Goal: Task Accomplishment & Management: Manage account settings

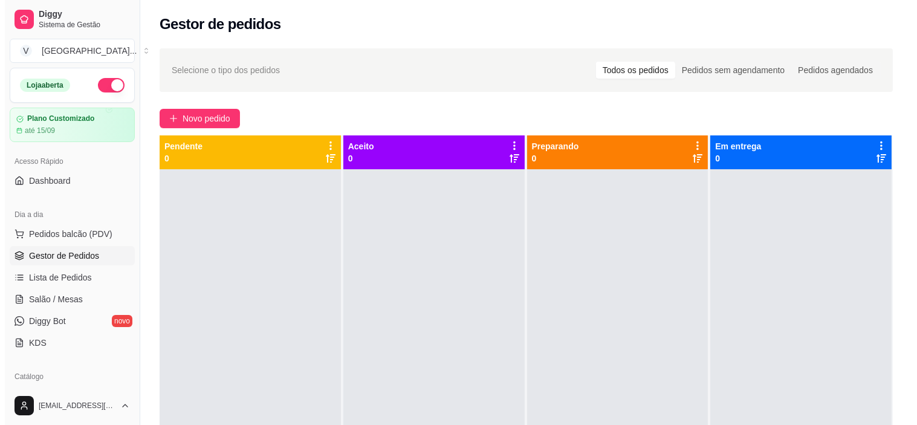
scroll to position [134, 0]
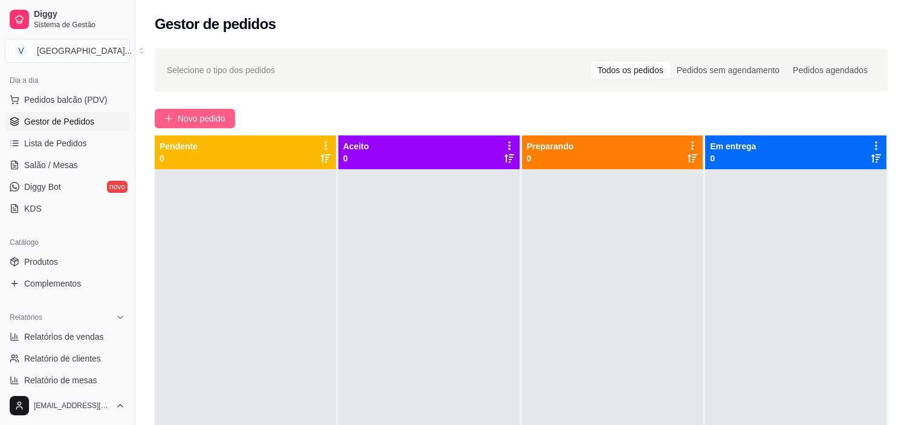
click at [214, 112] on span "Novo pedido" at bounding box center [202, 118] width 48 height 13
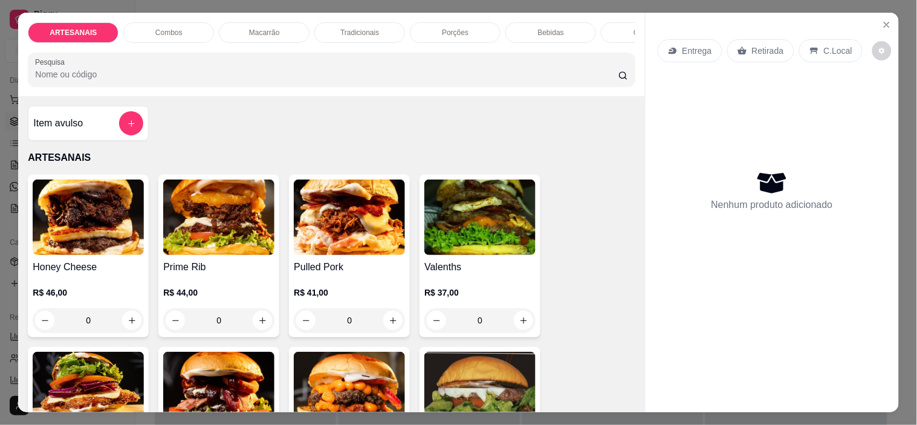
click at [765, 51] on p "Retirada" at bounding box center [768, 51] width 32 height 12
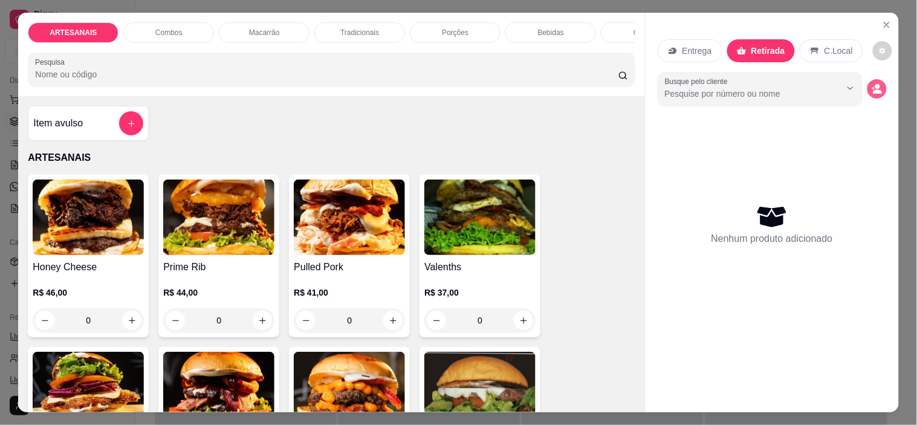
click at [872, 83] on icon "decrease-product-quantity" at bounding box center [877, 88] width 11 height 11
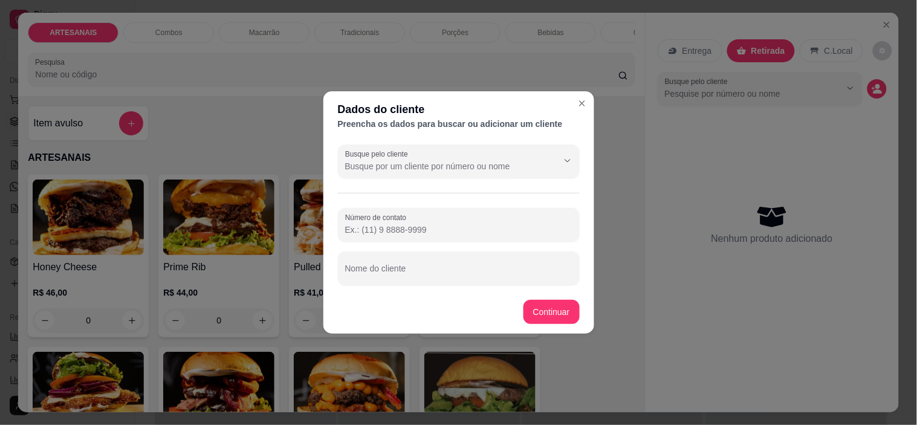
click at [431, 228] on input "Número de contato" at bounding box center [458, 230] width 227 height 12
paste input "(62) 9611-7578"
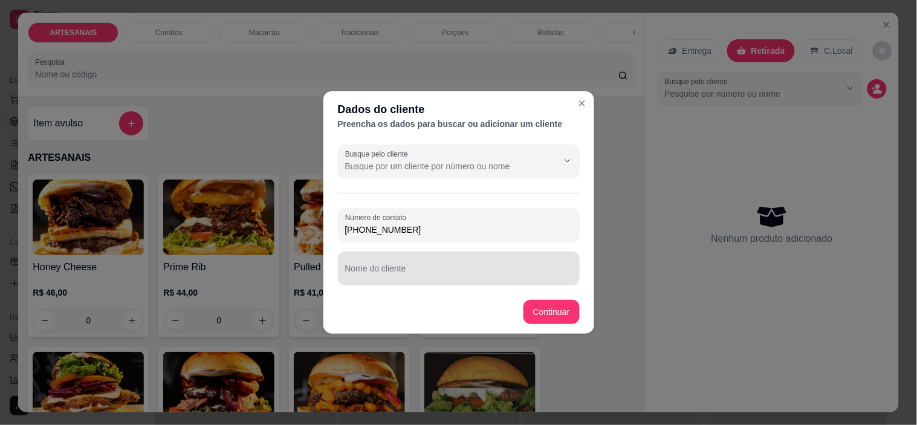
type input "(62) 9611-7578"
click at [427, 276] on input "Nome do cliente" at bounding box center [458, 273] width 227 height 12
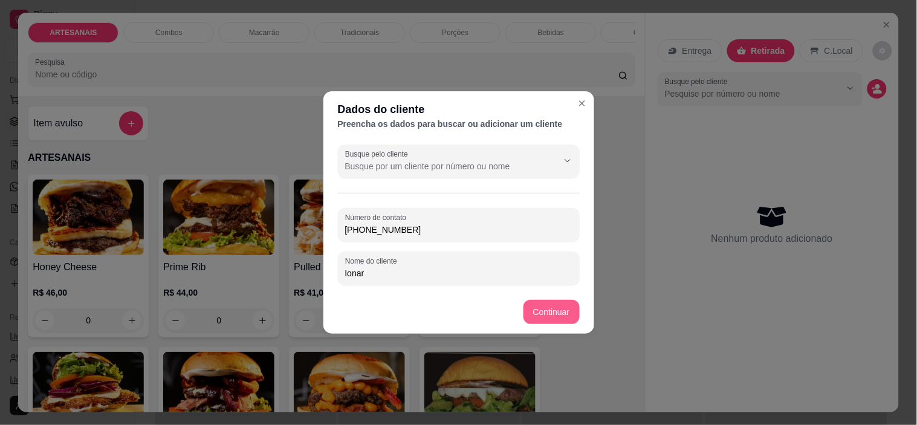
type input "Ionar"
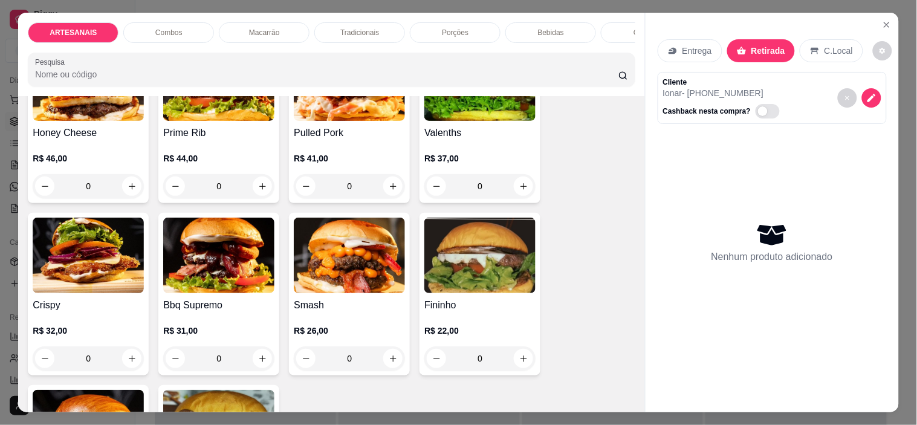
scroll to position [201, 0]
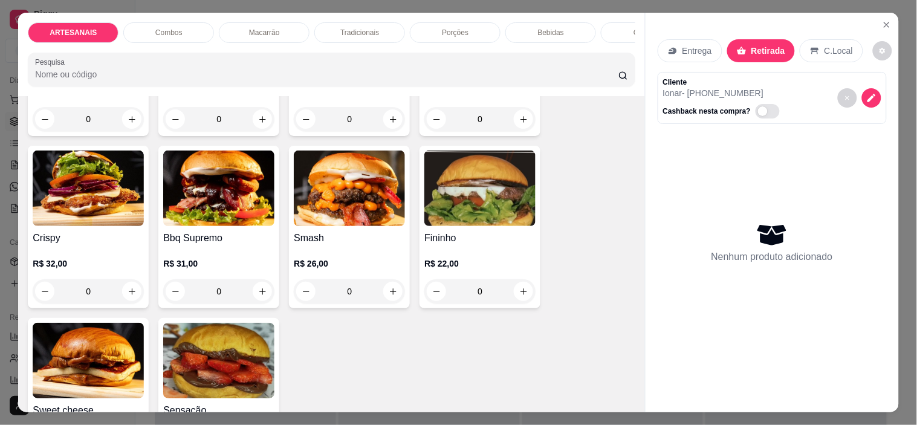
click at [129, 300] on div "0" at bounding box center [88, 291] width 111 height 24
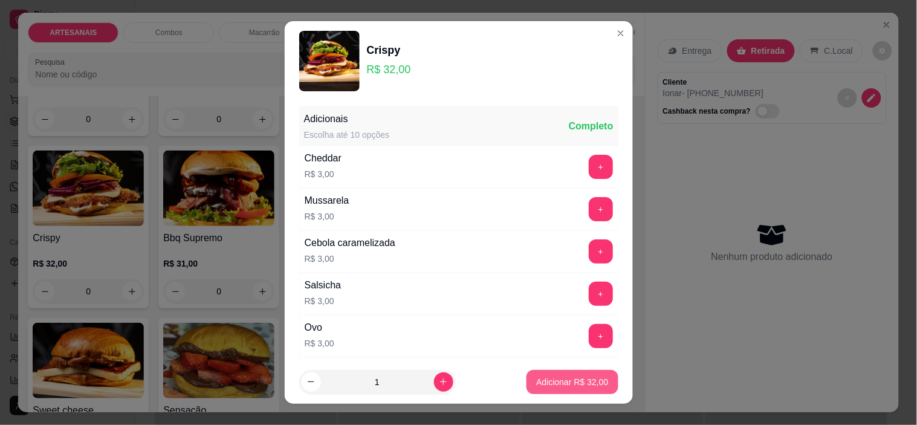
click at [584, 386] on p "Adicionar R$ 32,00" at bounding box center [572, 382] width 72 height 12
type input "1"
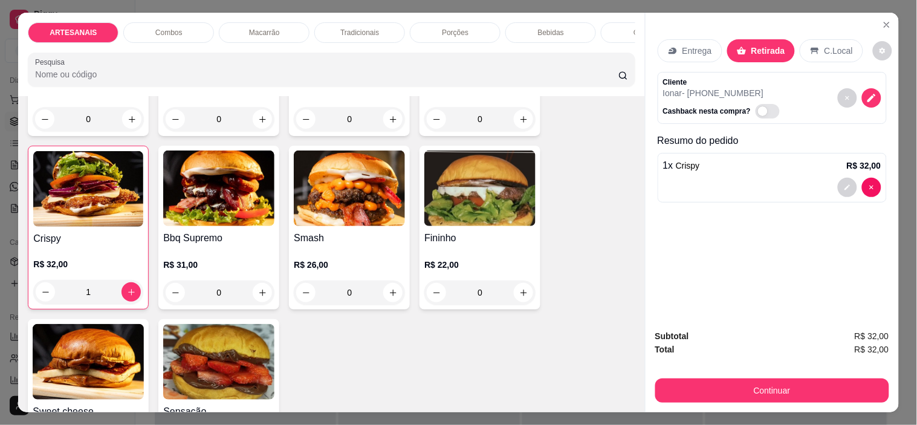
click at [395, 299] on div "0" at bounding box center [349, 292] width 111 height 24
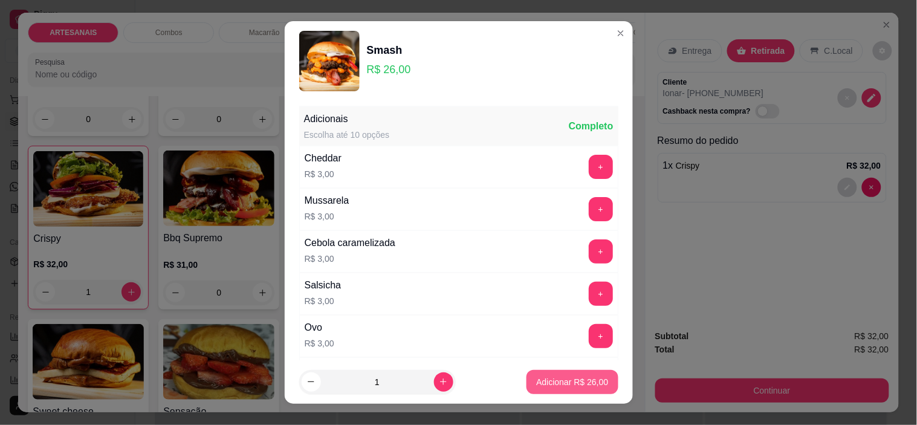
click at [586, 376] on p "Adicionar R$ 26,00" at bounding box center [572, 382] width 72 height 12
type input "1"
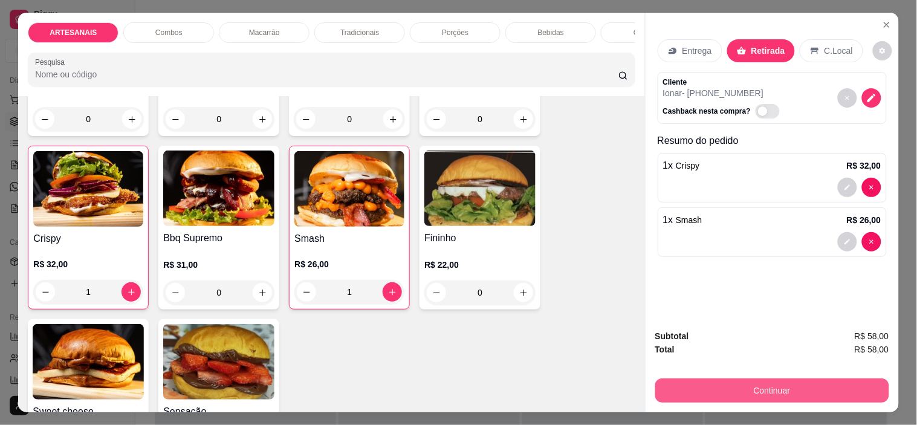
click at [809, 387] on button "Continuar" at bounding box center [772, 390] width 234 height 24
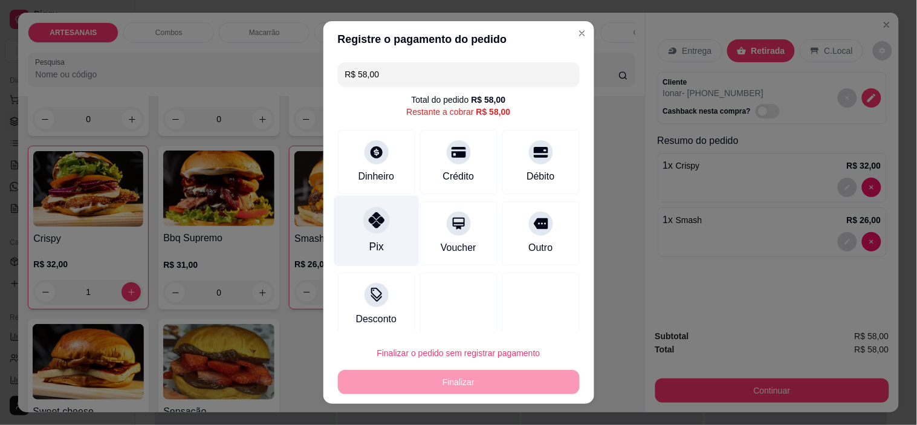
click at [363, 226] on div at bounding box center [376, 220] width 27 height 27
type input "R$ 0,00"
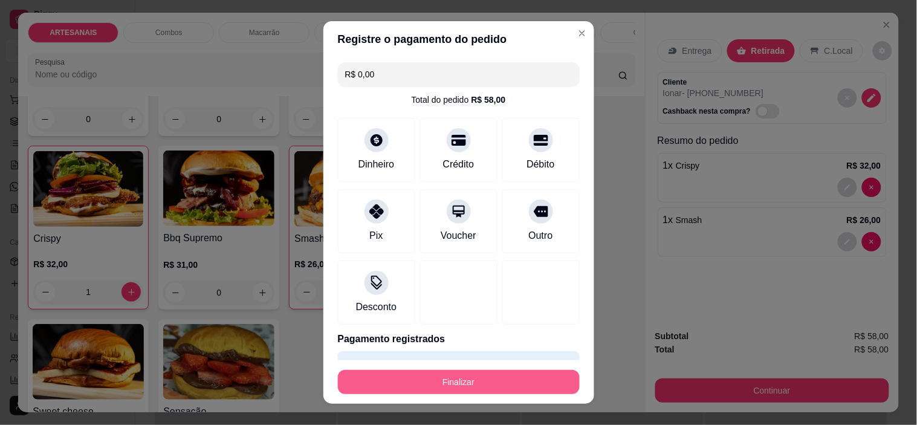
click at [466, 380] on button "Finalizar" at bounding box center [459, 382] width 242 height 24
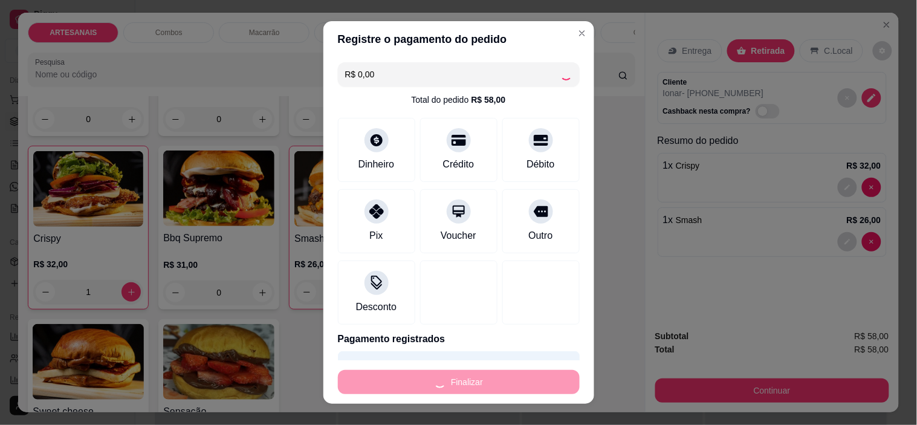
type input "0"
type input "-R$ 58,00"
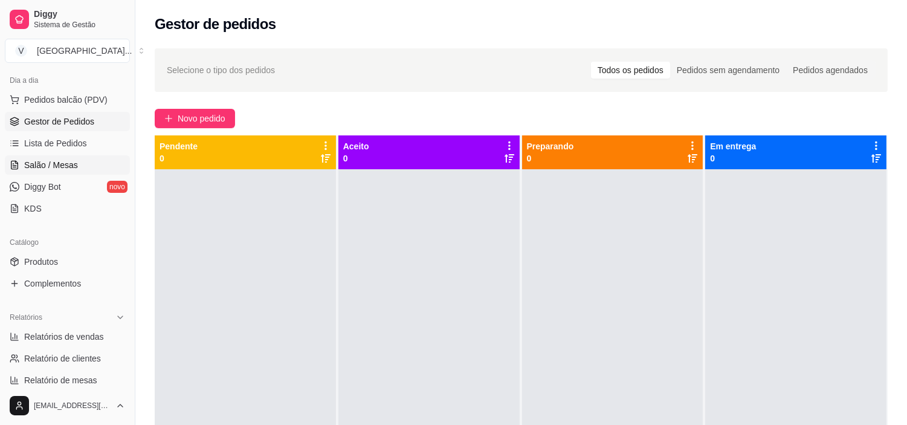
click at [68, 167] on span "Salão / Mesas" at bounding box center [51, 165] width 54 height 12
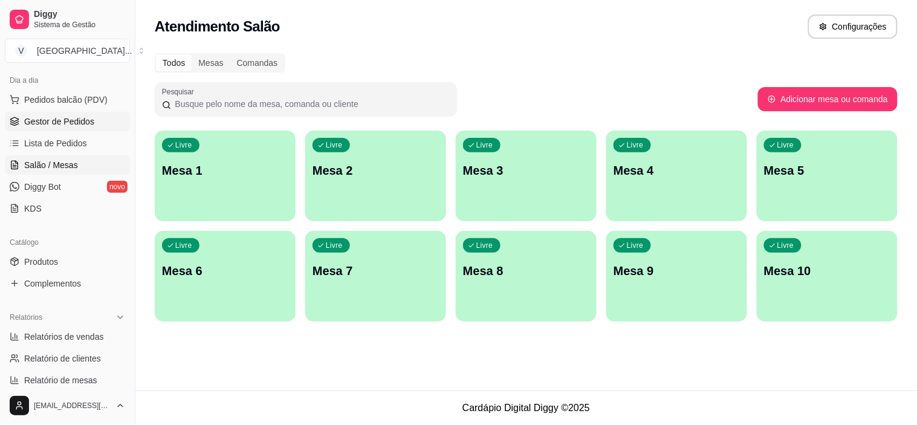
click at [68, 120] on span "Gestor de Pedidos" at bounding box center [59, 121] width 70 height 12
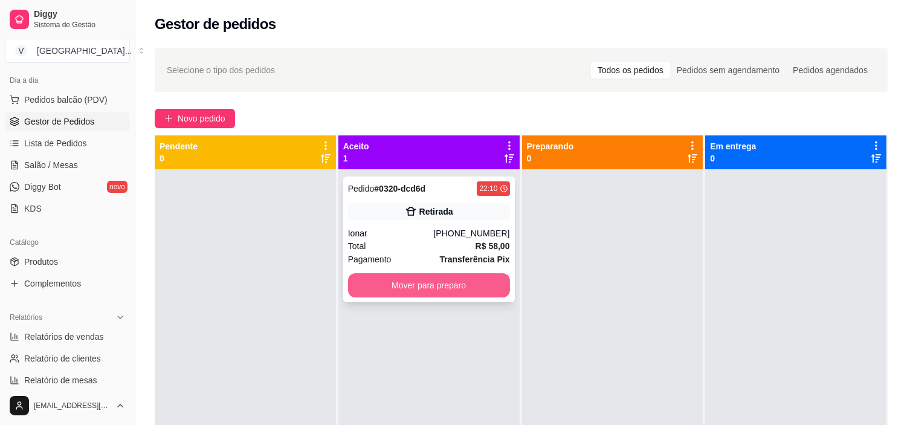
click at [429, 281] on button "Mover para preparo" at bounding box center [429, 285] width 162 height 24
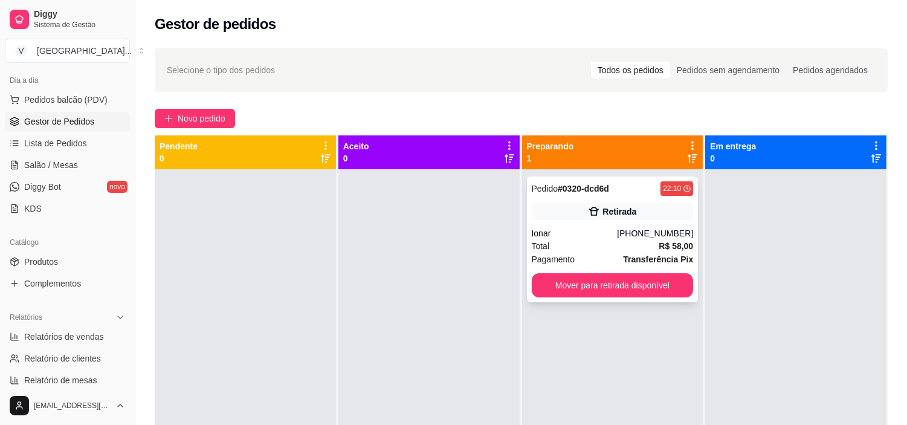
click at [643, 222] on div "Pedido # 0320-dcd6d 22:10 Retirada Ionar (62) 9611-7578 Total R$ 58,00 Pagament…" at bounding box center [613, 240] width 172 height 126
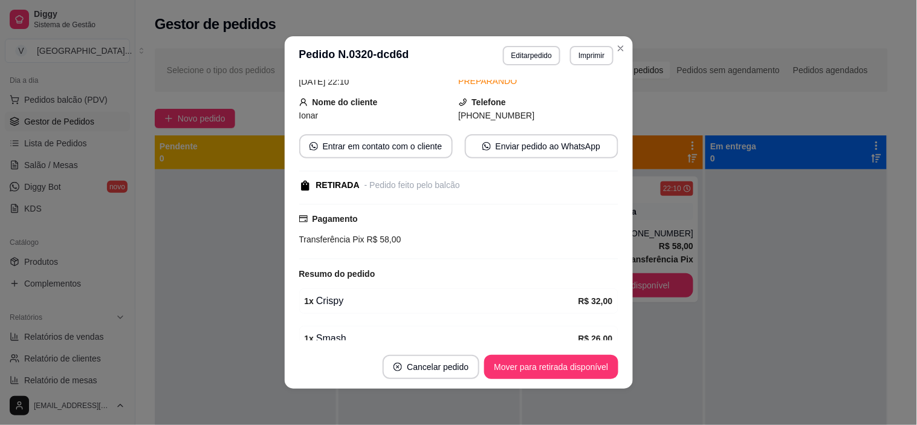
scroll to position [117, 0]
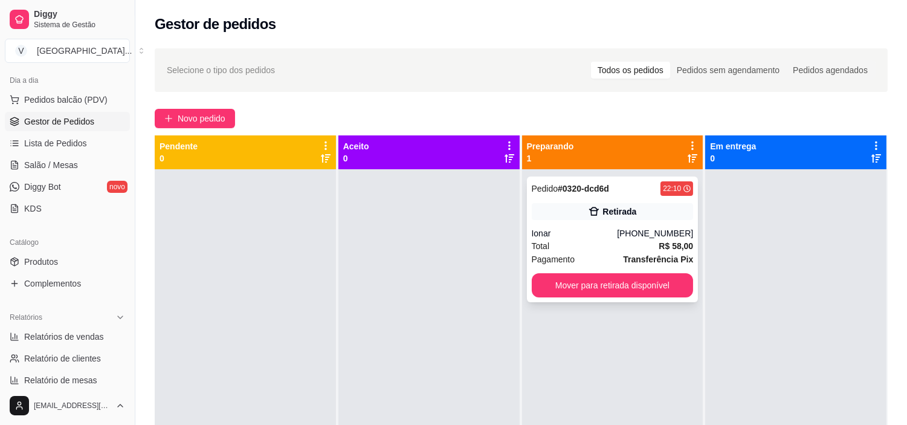
click at [615, 221] on div "Pedido # 0320-dcd6d 22:10 Retirada Ionar (62) 9611-7578 Total R$ 58,00 Pagament…" at bounding box center [613, 240] width 172 height 126
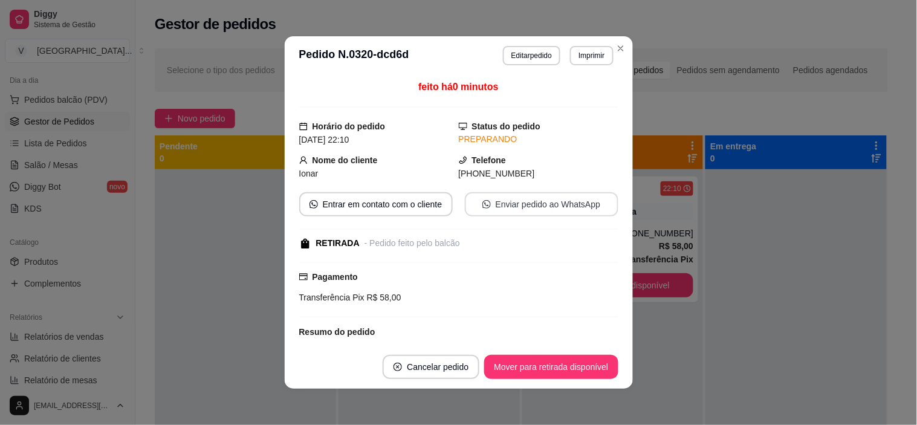
click at [551, 202] on button "Enviar pedido ao WhatsApp" at bounding box center [542, 204] width 154 height 24
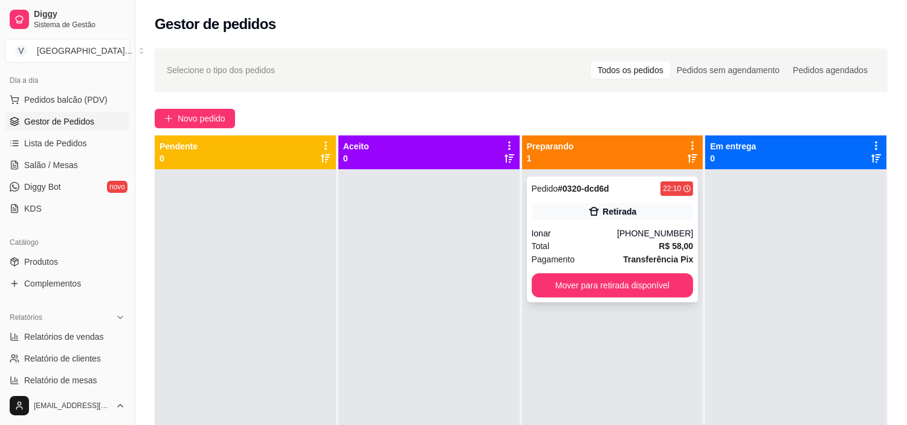
click at [656, 218] on div "Retirada" at bounding box center [613, 211] width 162 height 17
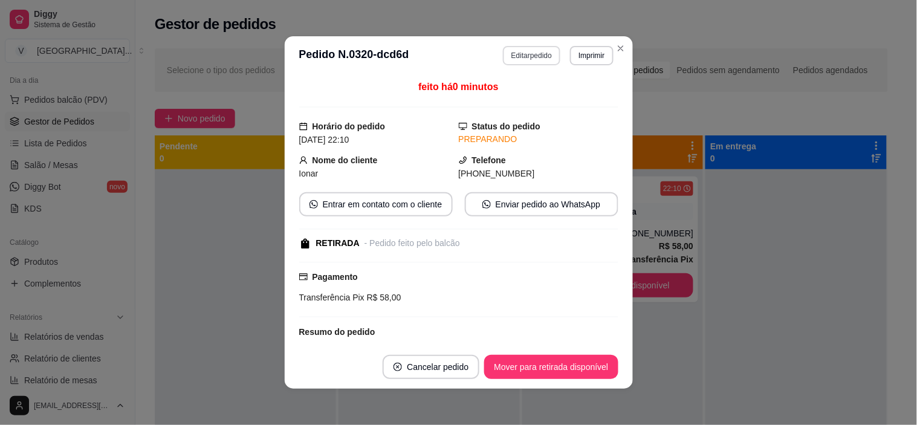
click at [528, 54] on button "Editar pedido" at bounding box center [531, 55] width 57 height 19
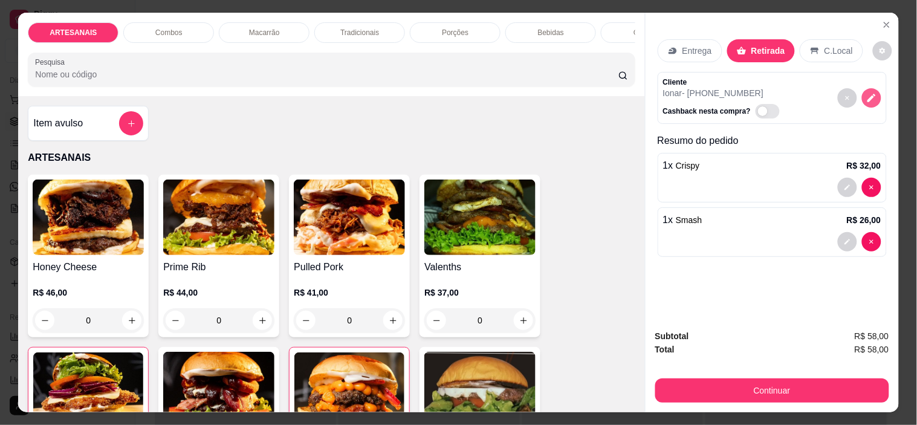
click at [862, 94] on button "decrease-product-quantity" at bounding box center [871, 97] width 19 height 19
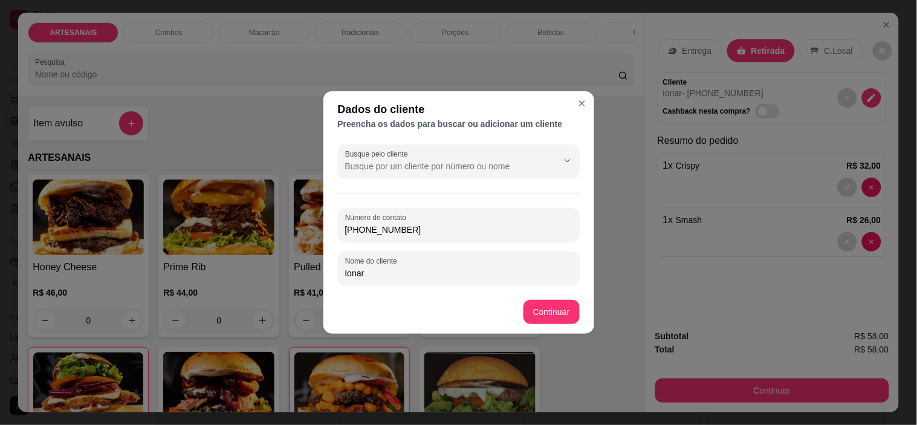
drag, startPoint x: 415, startPoint y: 227, endPoint x: 312, endPoint y: 202, distance: 105.9
click at [313, 206] on div "Dados do cliente Preencha os dados para buscar ou adicionar um cliente Busque p…" at bounding box center [458, 212] width 917 height 425
paste input "[PHONE_NUMBER]"
type input "[PHONE_NUMBER]"
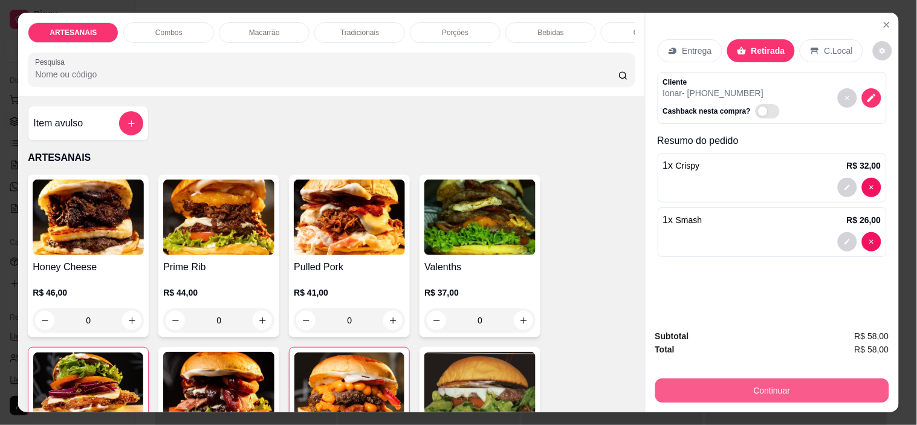
click at [715, 382] on button "Continuar" at bounding box center [772, 390] width 234 height 24
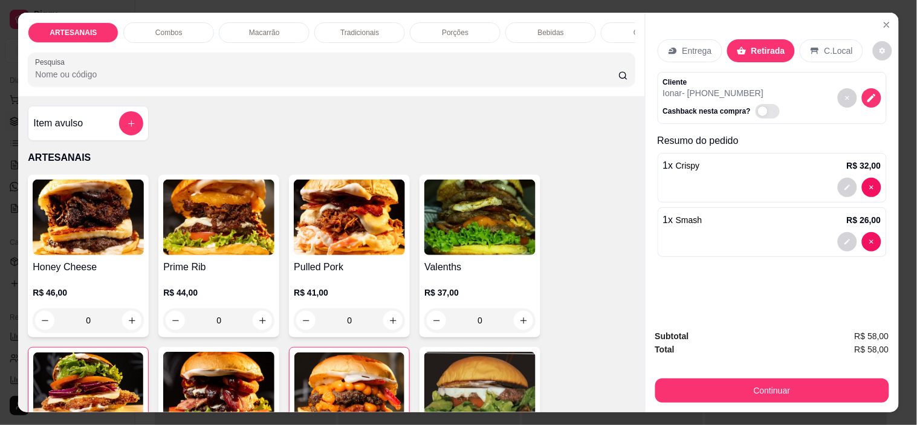
click at [890, 13] on div "Entrega Retirada C.Local Cliente Ionar - (62) 9988-7820 Cashback nesta compra? …" at bounding box center [772, 166] width 253 height 307
click at [884, 20] on icon "Close" at bounding box center [887, 25] width 10 height 10
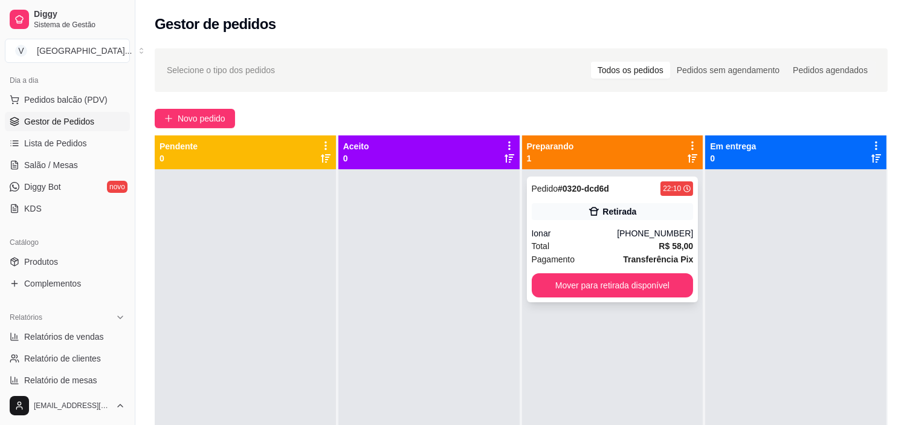
click at [624, 253] on span "Transferência Pix" at bounding box center [658, 259] width 70 height 13
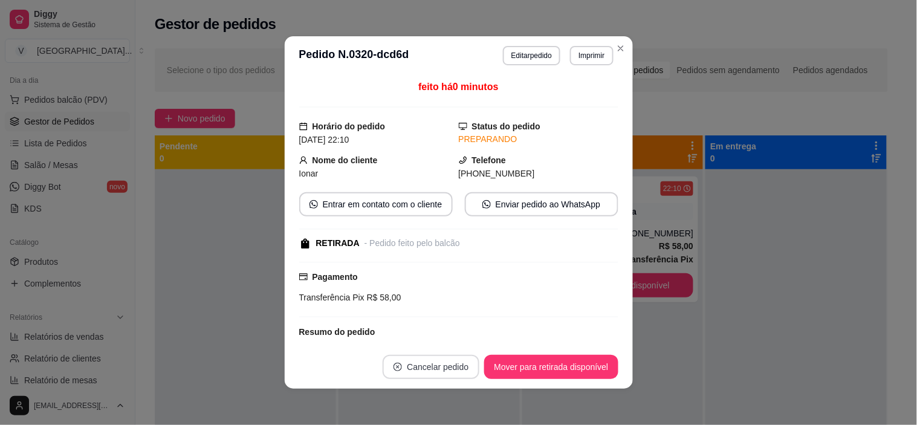
click at [441, 363] on button "Cancelar pedido" at bounding box center [431, 367] width 97 height 24
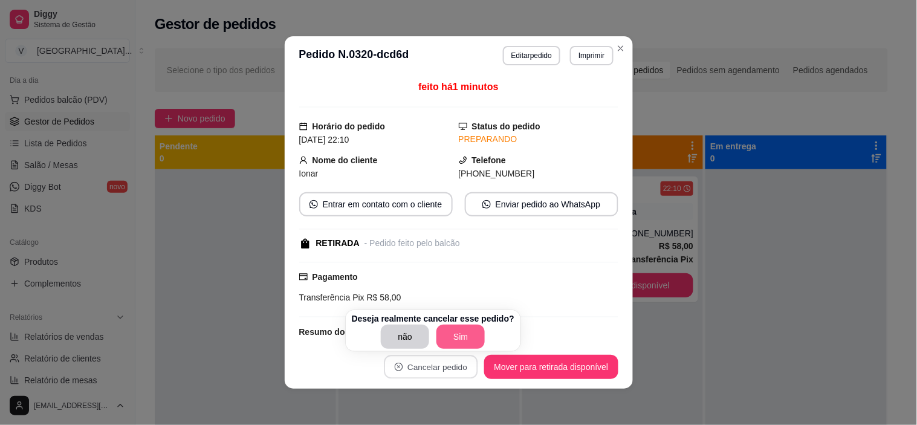
click at [455, 330] on button "Sim" at bounding box center [460, 337] width 48 height 24
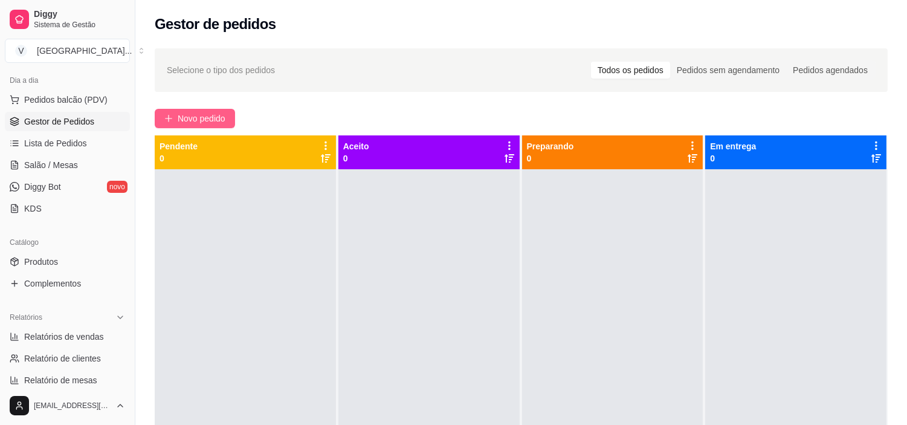
click at [206, 112] on span "Novo pedido" at bounding box center [202, 118] width 48 height 13
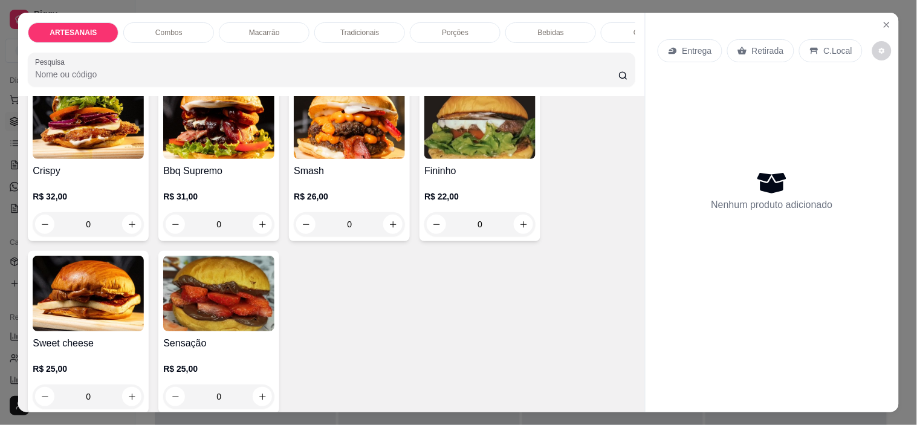
scroll to position [335, 0]
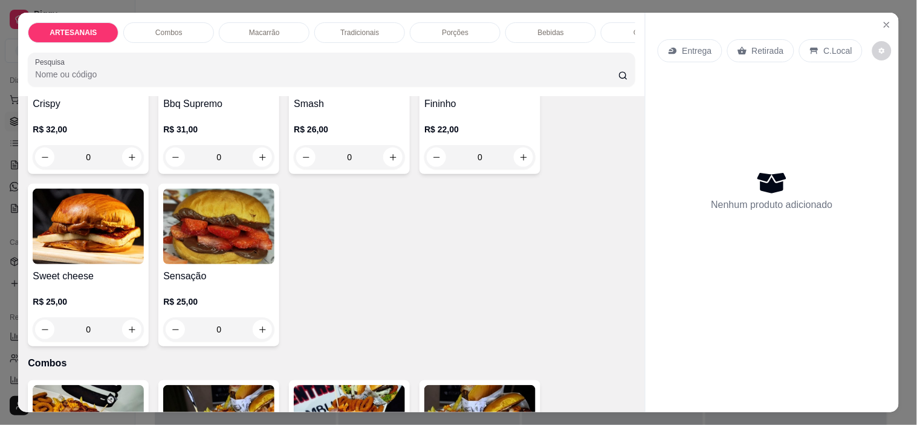
click at [123, 162] on div "0" at bounding box center [88, 157] width 111 height 24
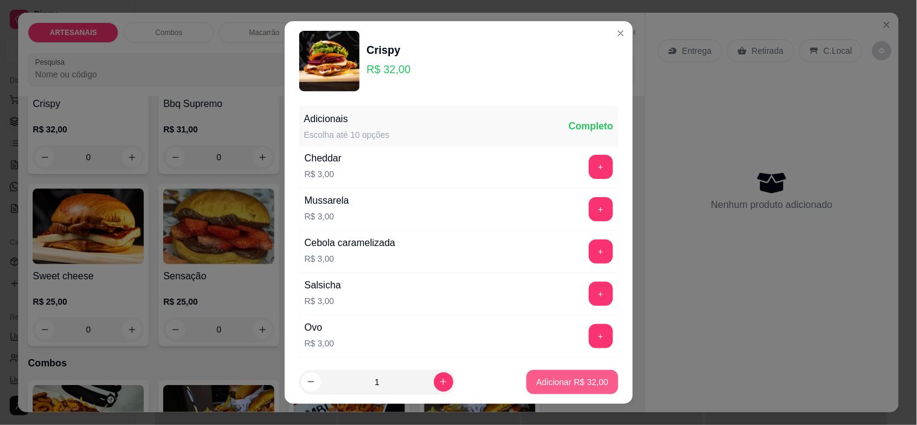
click at [548, 376] on p "Adicionar R$ 32,00" at bounding box center [572, 382] width 72 height 12
type input "1"
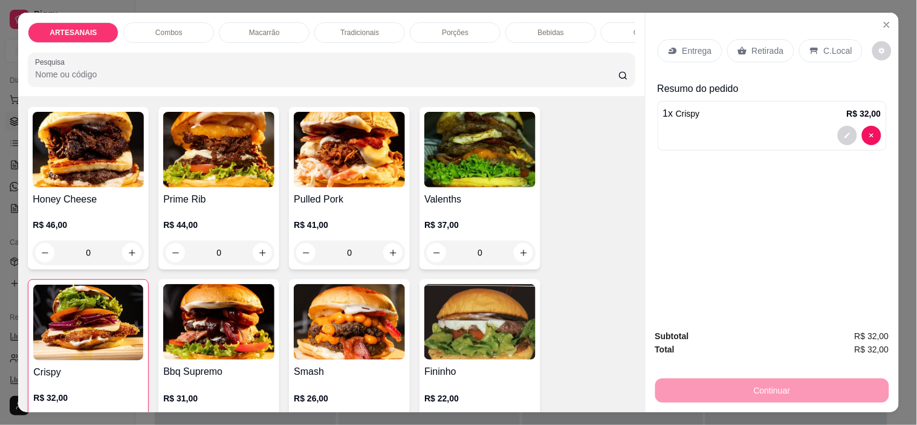
scroll to position [135, 0]
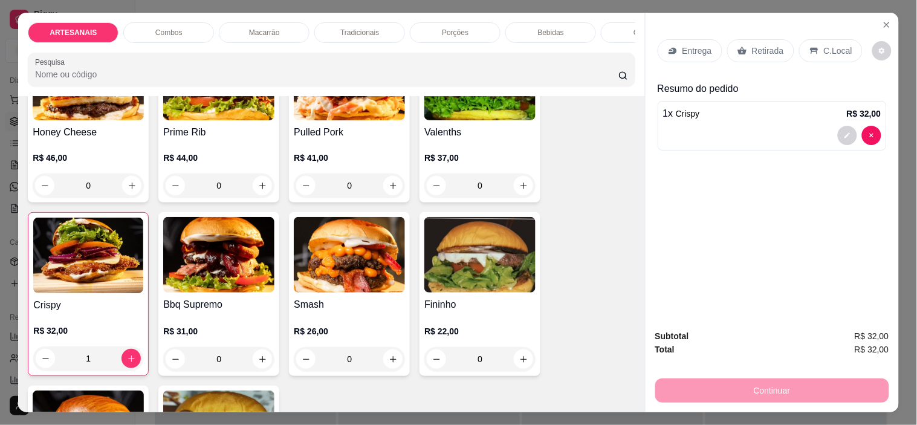
click at [389, 357] on div "0" at bounding box center [349, 359] width 111 height 24
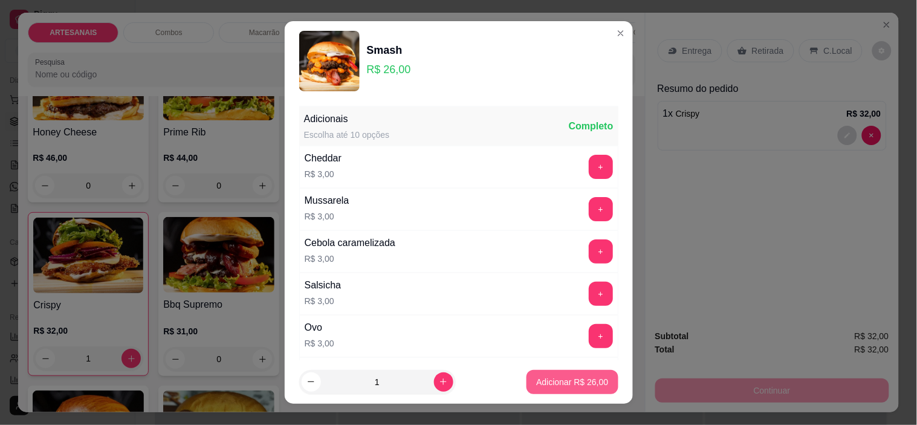
click at [540, 378] on p "Adicionar R$ 26,00" at bounding box center [572, 382] width 72 height 12
type input "1"
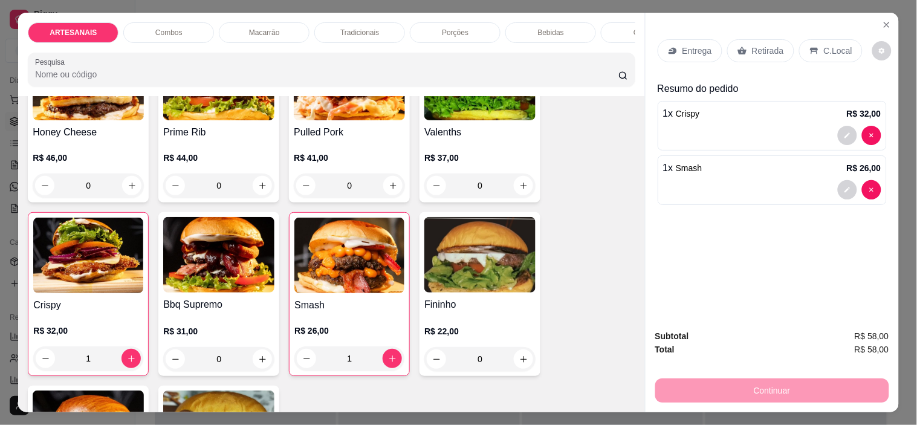
click at [760, 45] on p "Retirada" at bounding box center [768, 51] width 32 height 12
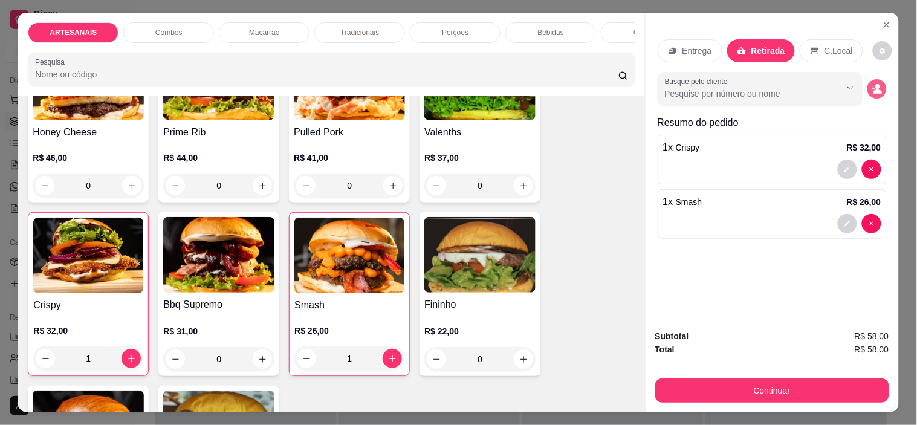
click at [875, 84] on circle "decrease-product-quantity" at bounding box center [877, 86] width 5 height 5
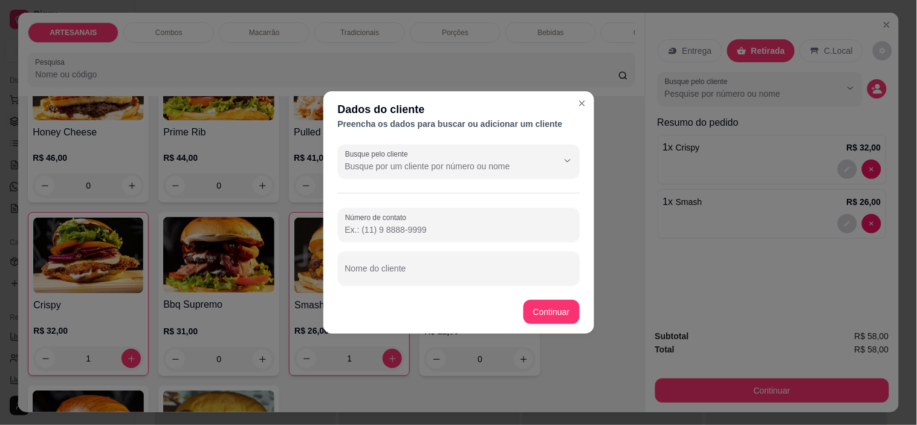
click at [375, 242] on div "Número de contato Nome do cliente" at bounding box center [459, 246] width 242 height 77
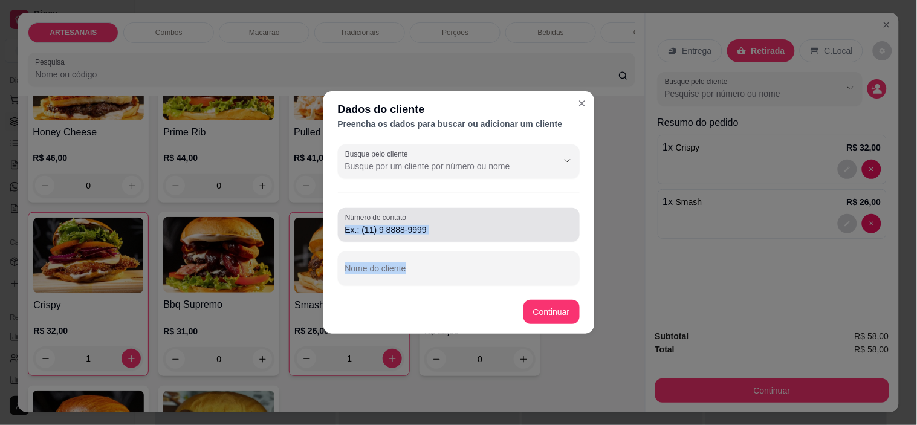
click at [374, 237] on div "Número de contato" at bounding box center [459, 225] width 242 height 34
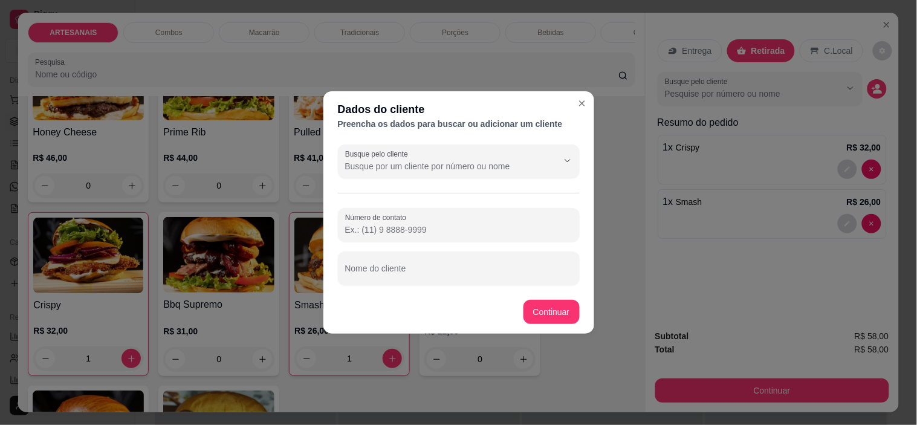
paste input "[PHONE_NUMBER]"
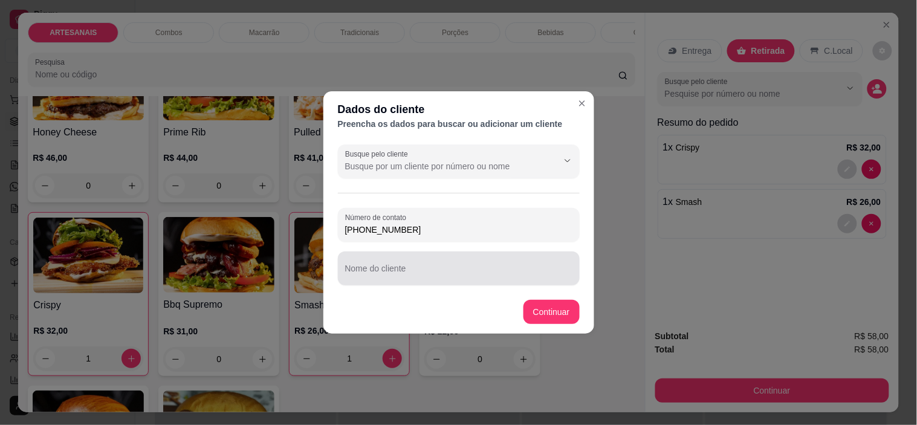
type input "[PHONE_NUMBER]"
click at [412, 265] on div at bounding box center [458, 268] width 227 height 24
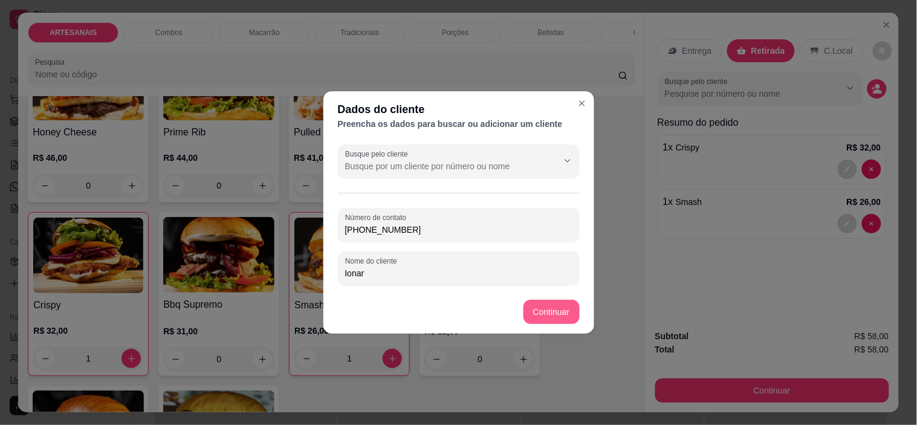
type input "Ionar"
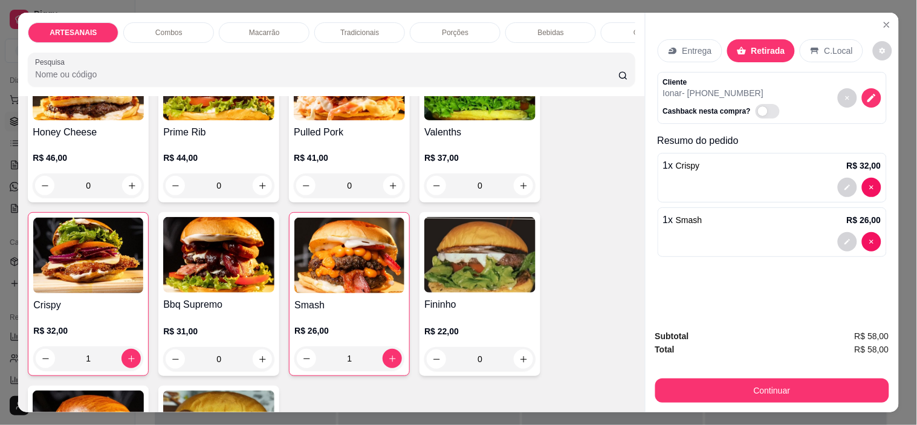
click at [866, 391] on button "Continuar" at bounding box center [772, 390] width 234 height 24
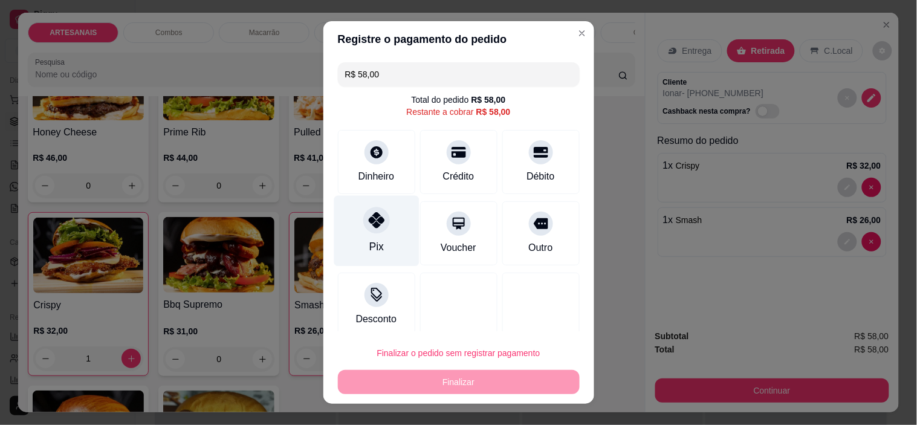
click at [371, 231] on div at bounding box center [376, 220] width 27 height 27
type input "R$ 0,00"
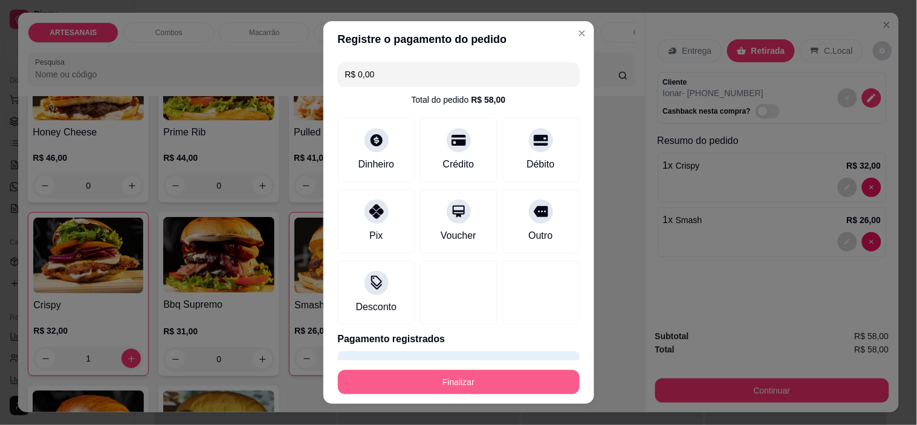
click at [454, 378] on button "Finalizar" at bounding box center [459, 382] width 242 height 24
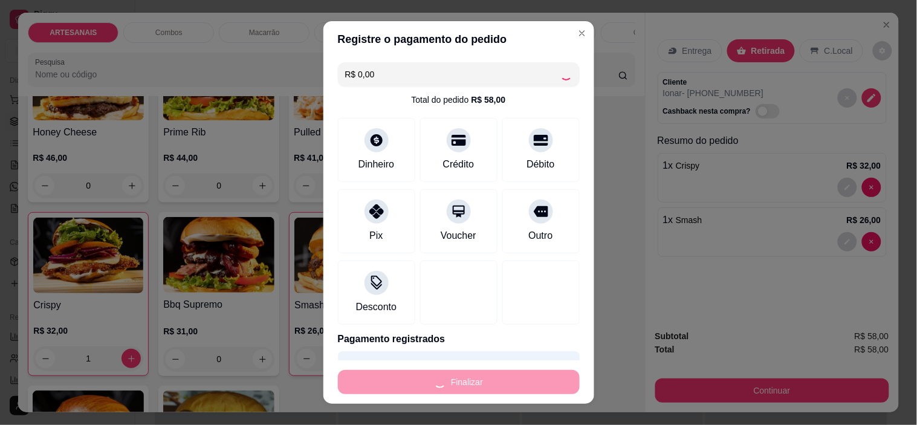
type input "0"
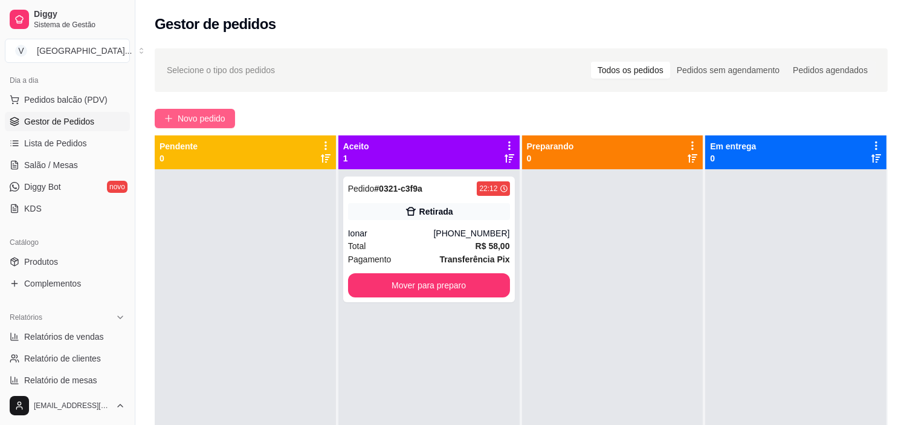
click at [235, 116] on button "Novo pedido" at bounding box center [195, 118] width 80 height 19
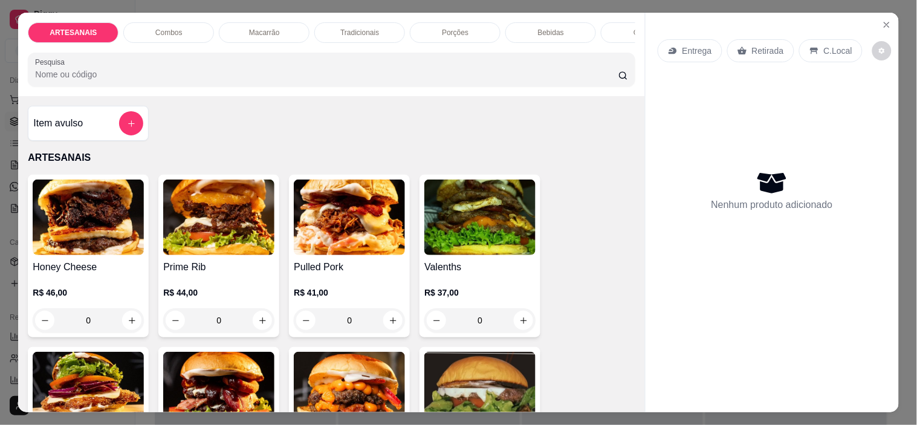
click at [691, 51] on p "Entrega" at bounding box center [697, 51] width 30 height 12
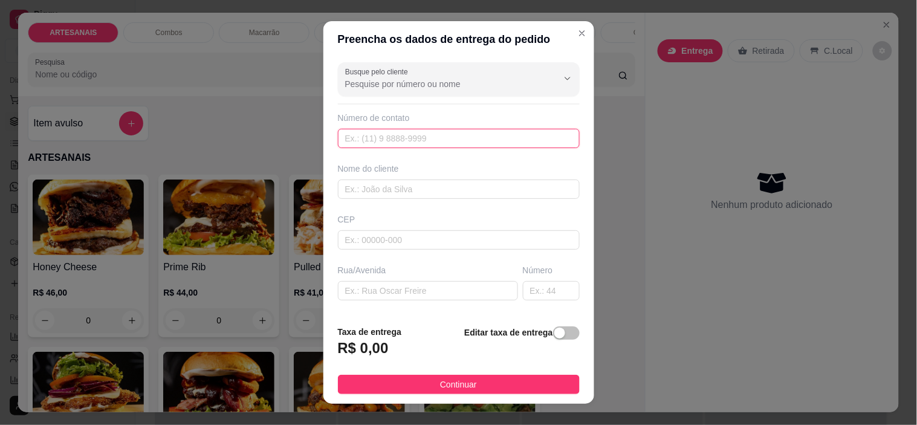
click at [385, 134] on input "text" at bounding box center [459, 138] width 242 height 19
paste input "[PHONE_NUMBER]"
type input "[PHONE_NUMBER]"
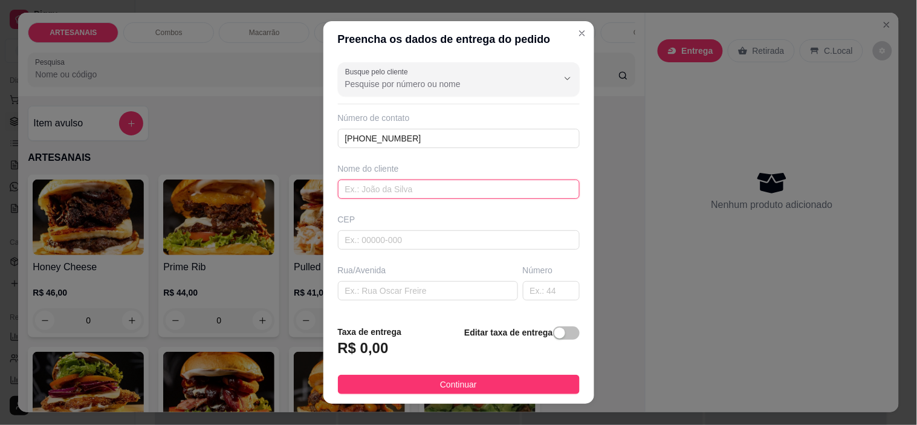
click at [405, 191] on input "text" at bounding box center [459, 189] width 242 height 19
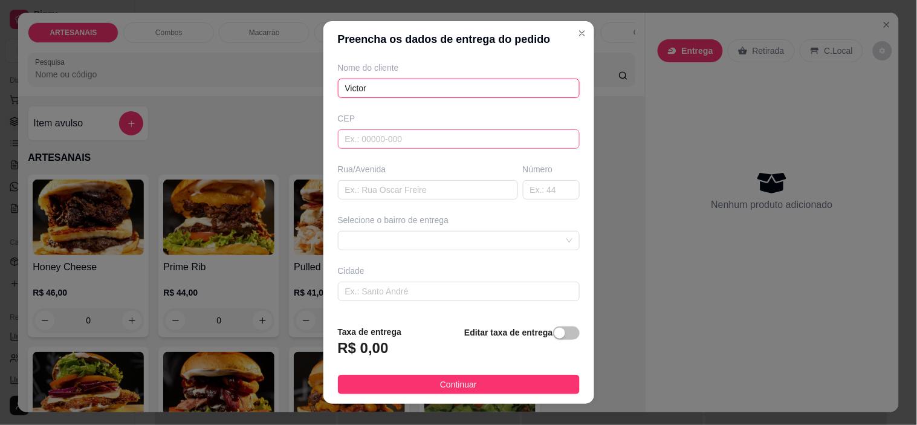
scroll to position [134, 0]
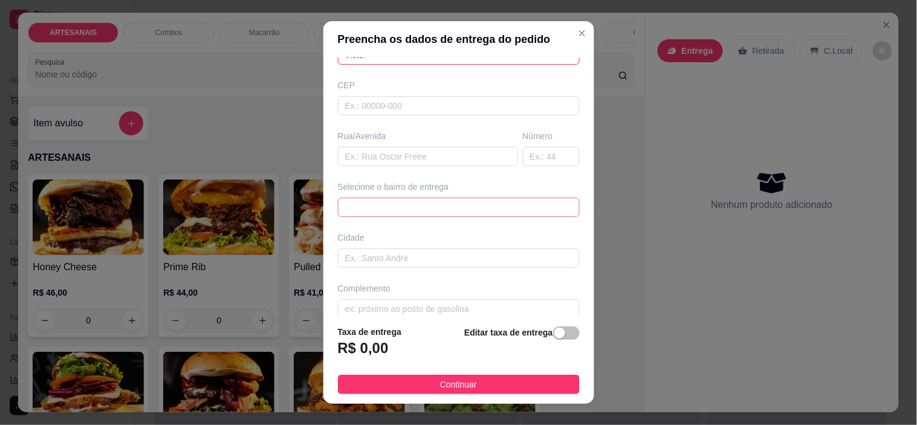
click at [474, 207] on span at bounding box center [458, 207] width 227 height 18
type input "Victor"
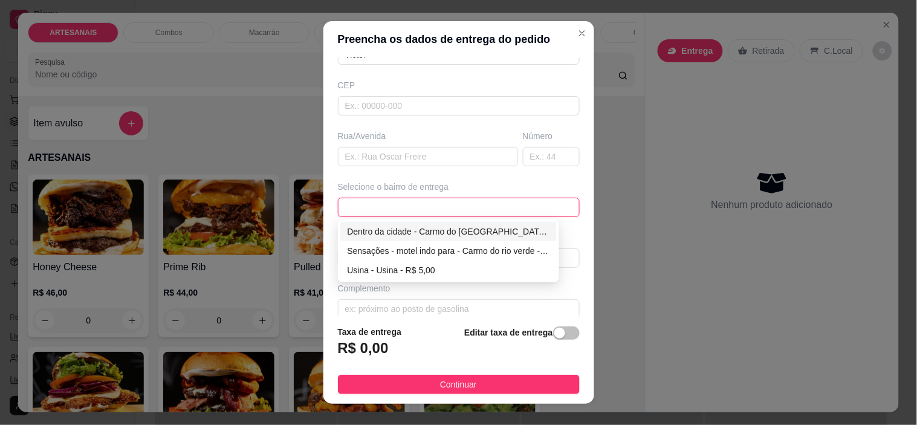
click at [411, 236] on div "Dentro da cidade - Carmo do rio verde - R$ 2,00" at bounding box center [449, 231] width 203 height 13
type input "Carmo do [GEOGRAPHIC_DATA]"
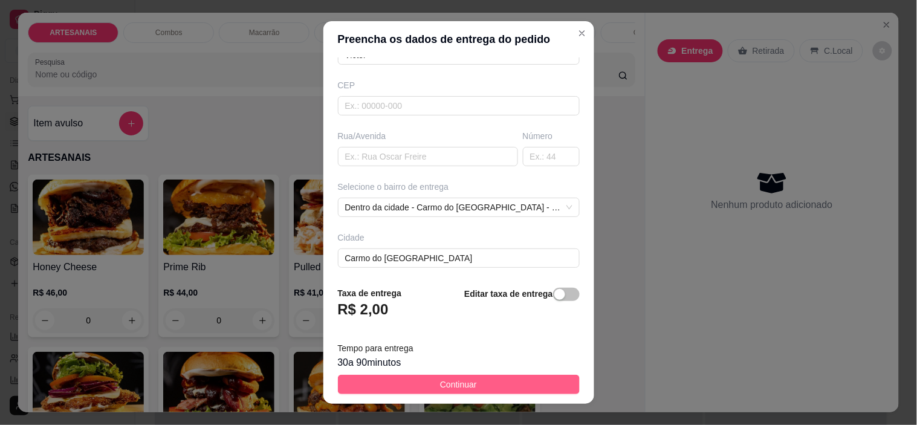
click at [505, 385] on button "Continuar" at bounding box center [459, 384] width 242 height 19
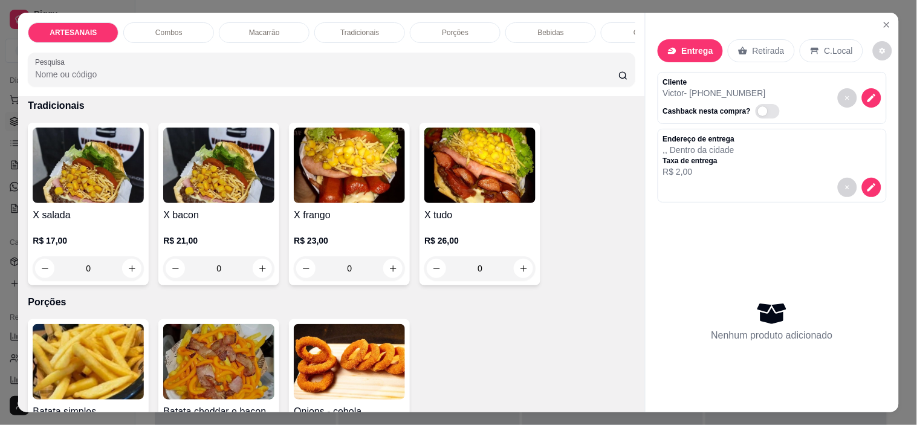
scroll to position [1007, 0]
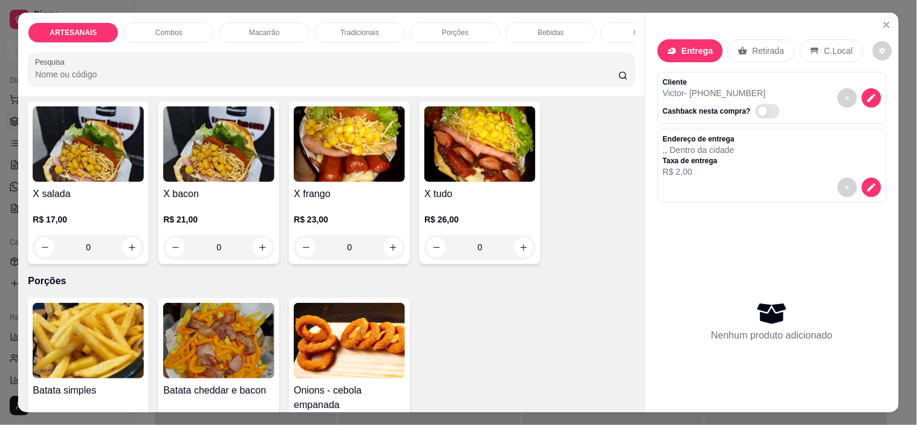
click at [133, 252] on div "0" at bounding box center [88, 247] width 111 height 24
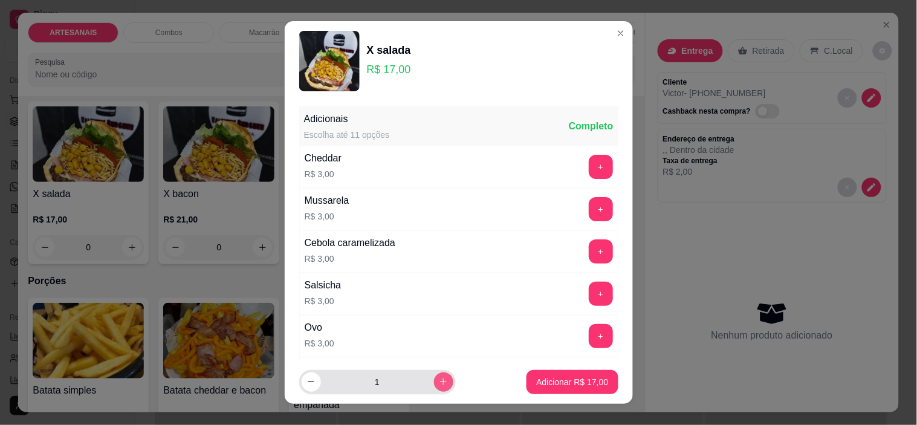
click at [437, 381] on button "increase-product-quantity" at bounding box center [443, 381] width 19 height 19
type input "5"
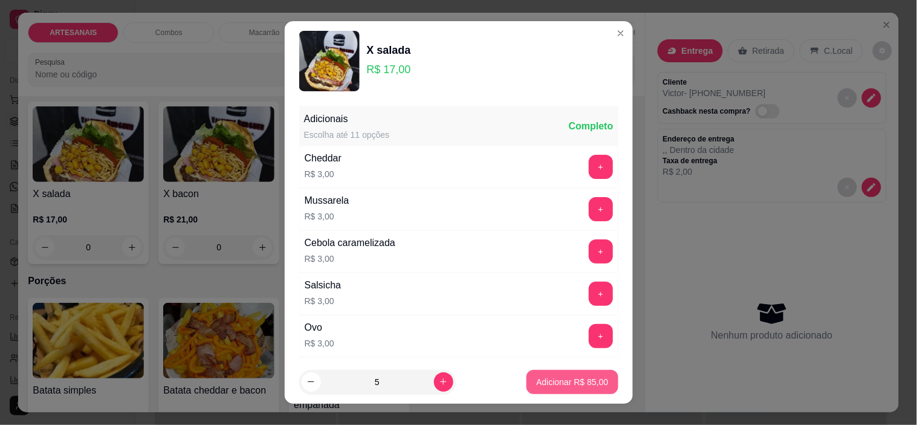
click at [567, 378] on p "Adicionar R$ 85,00" at bounding box center [572, 382] width 72 height 12
type input "5"
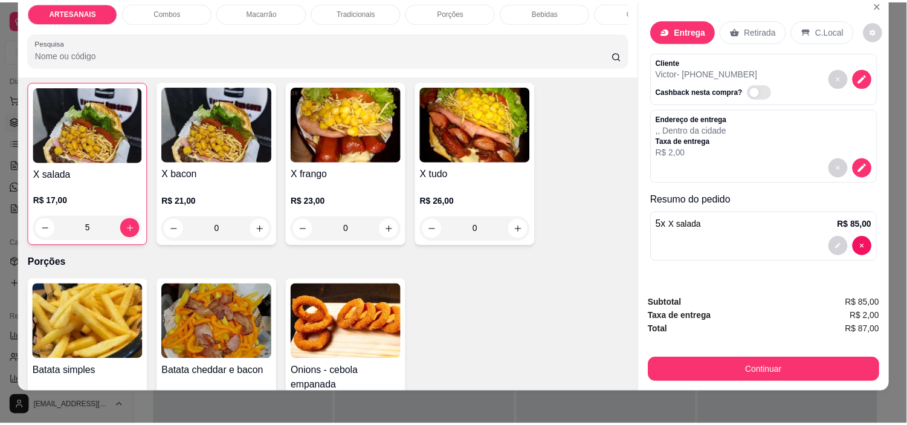
scroll to position [31, 0]
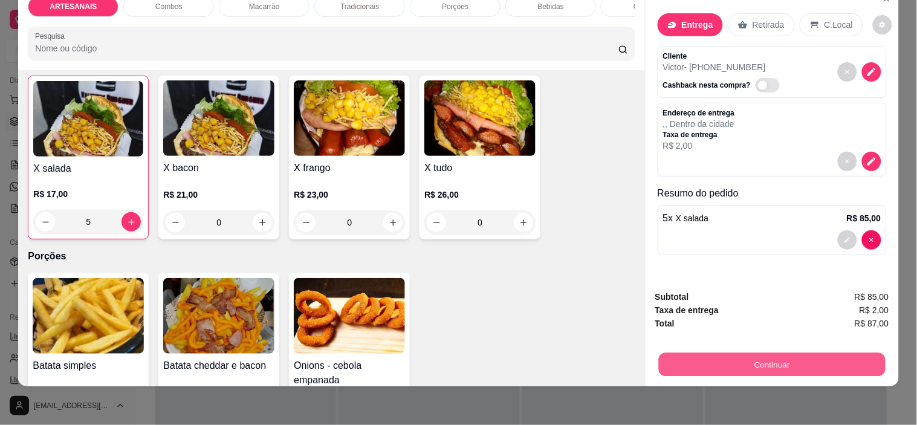
click at [809, 358] on button "Continuar" at bounding box center [771, 365] width 227 height 24
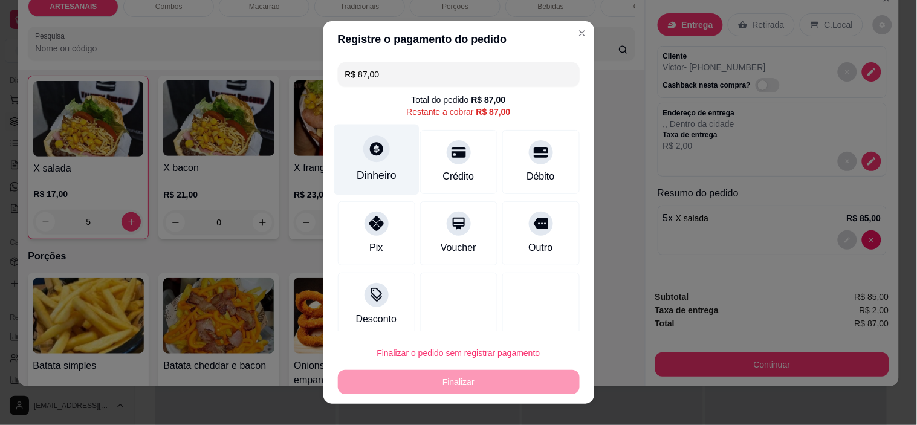
click at [368, 155] on icon at bounding box center [376, 149] width 16 height 16
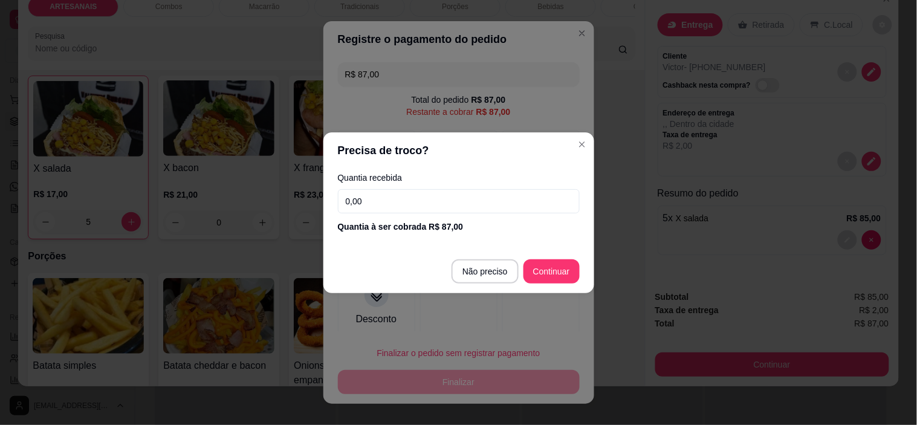
click at [486, 199] on input "0,00" at bounding box center [459, 201] width 242 height 24
type input "90,00"
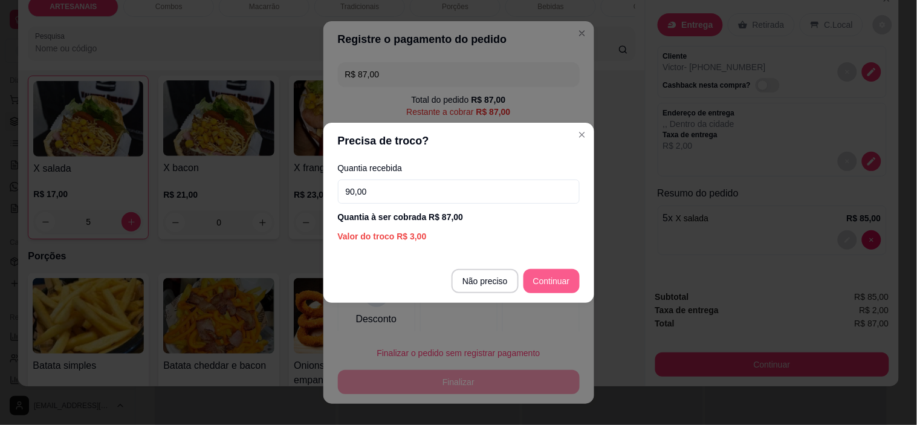
type input "R$ 0,00"
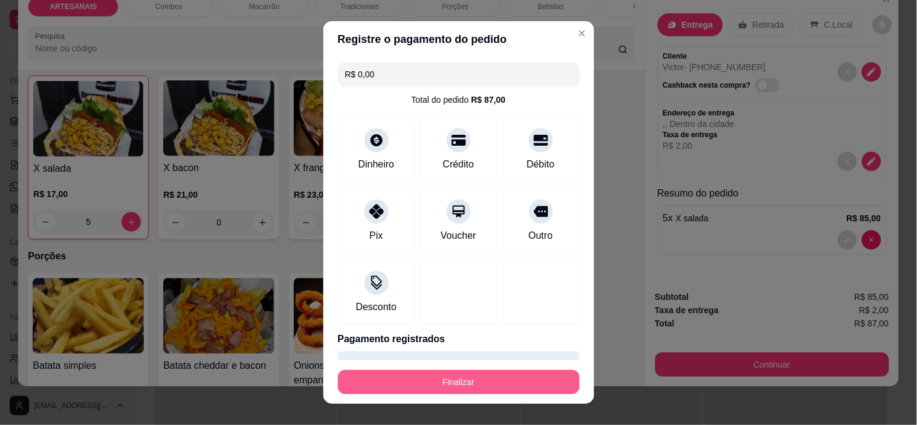
click at [510, 377] on button "Finalizar" at bounding box center [459, 382] width 242 height 24
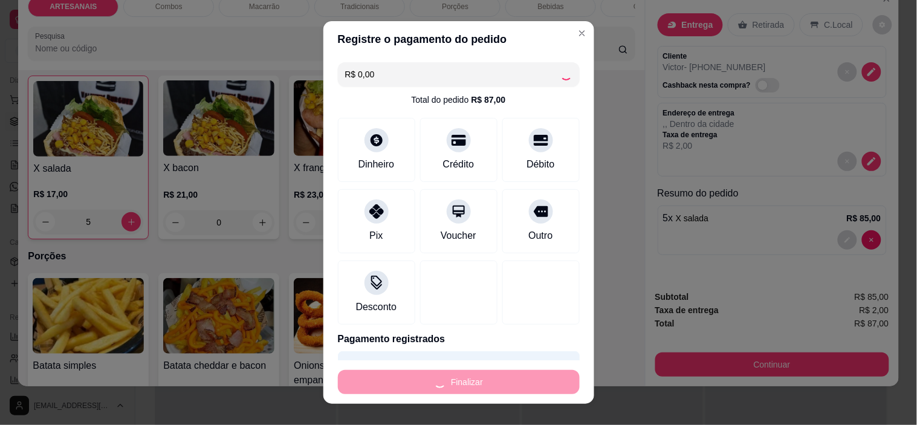
type input "0"
type input "-R$ 87,00"
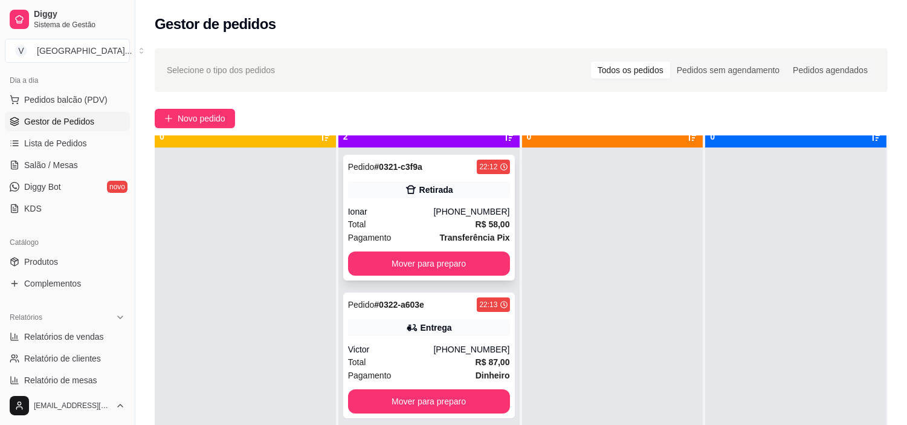
scroll to position [33, 0]
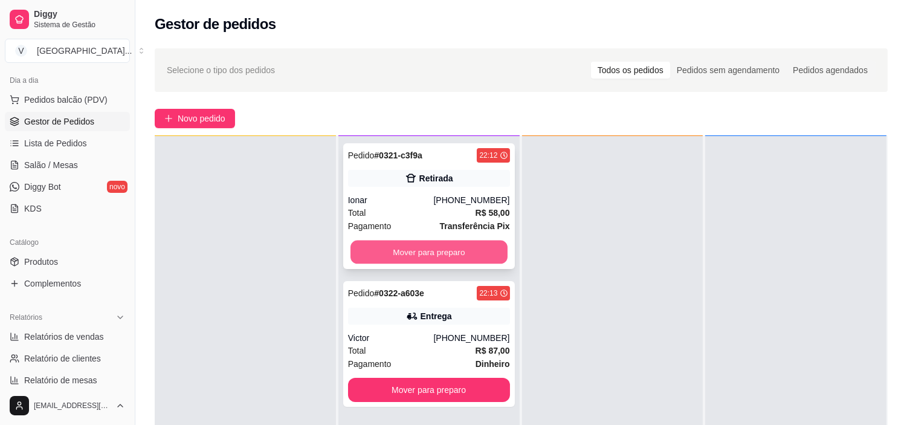
click at [456, 251] on button "Mover para preparo" at bounding box center [429, 253] width 157 height 24
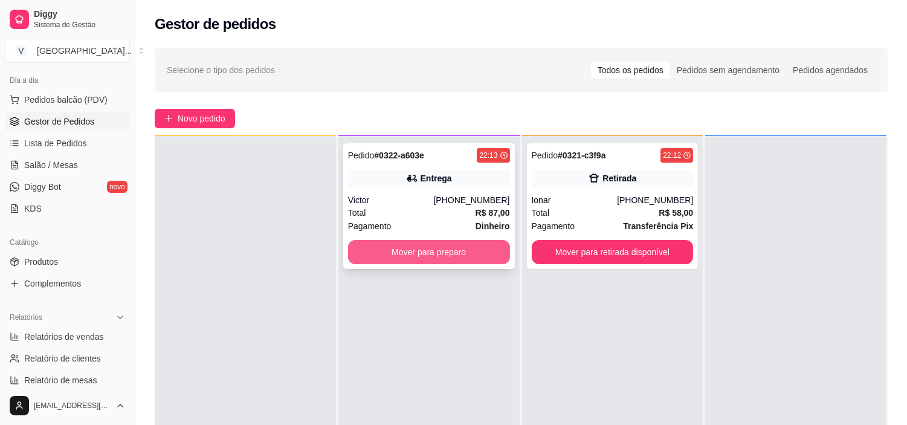
click at [444, 245] on button "Mover para preparo" at bounding box center [429, 252] width 162 height 24
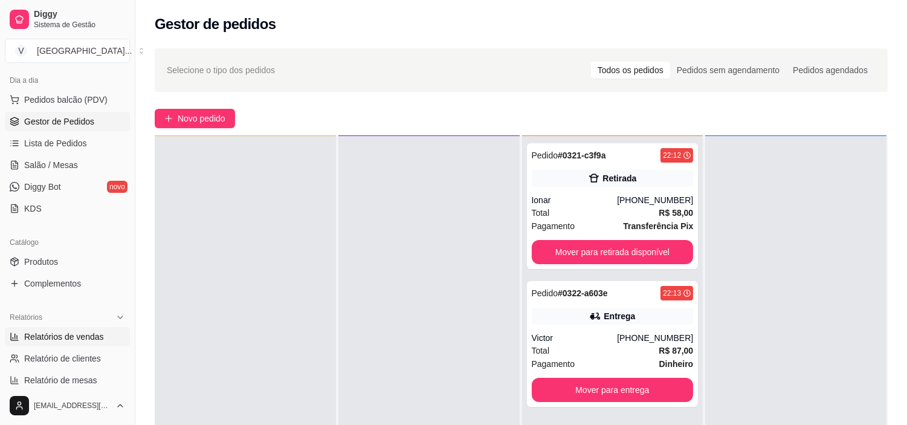
click at [88, 342] on span "Relatórios de vendas" at bounding box center [64, 337] width 80 height 12
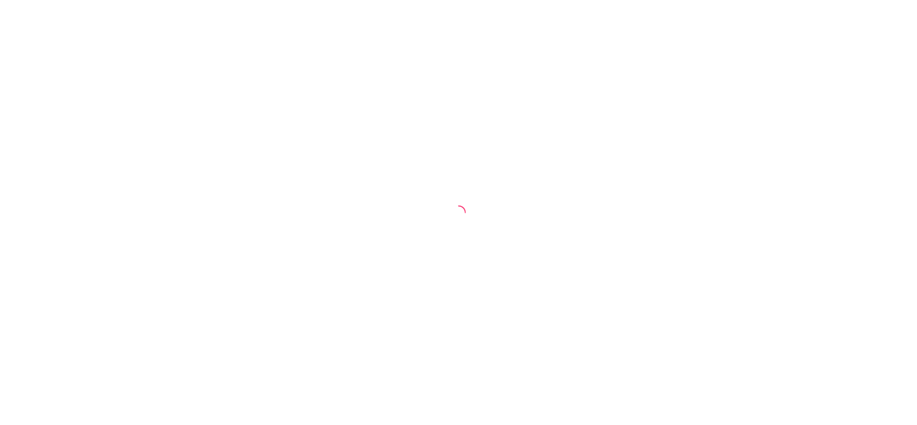
select select "ALL"
select select "0"
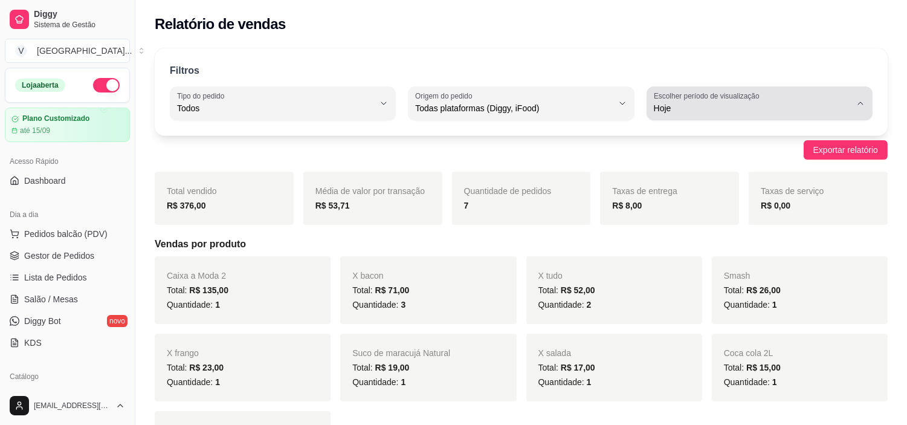
click at [860, 109] on button "Escolher período de visualização Hoje" at bounding box center [760, 103] width 226 height 34
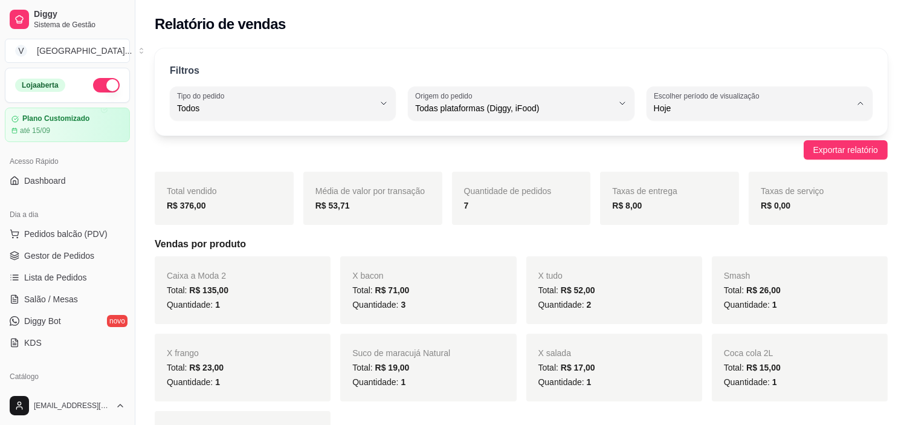
click at [635, 28] on div "Relatório de vendas" at bounding box center [521, 24] width 733 height 19
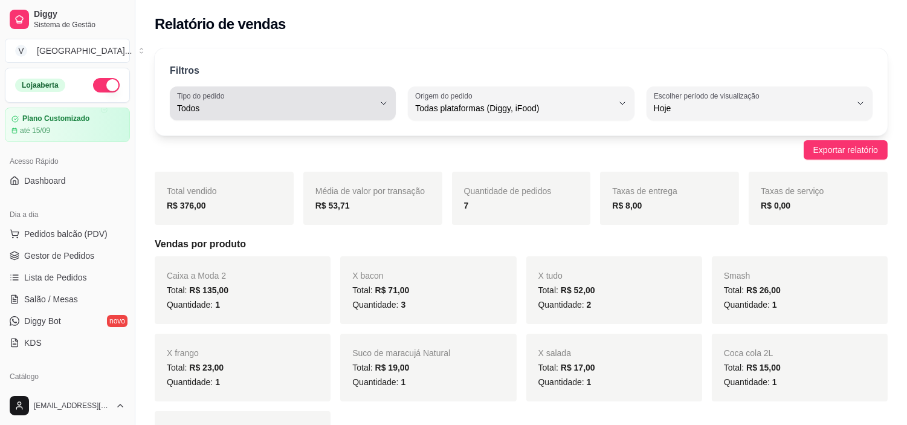
click at [377, 94] on button "Tipo do pedido Todos" at bounding box center [283, 103] width 226 height 34
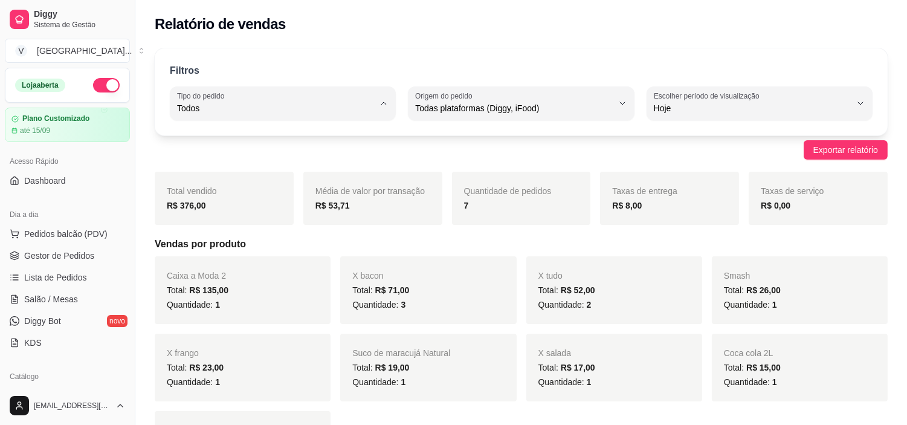
click at [246, 152] on span "Entrega" at bounding box center [277, 156] width 187 height 11
type input "DELIVERY"
select select "DELIVERY"
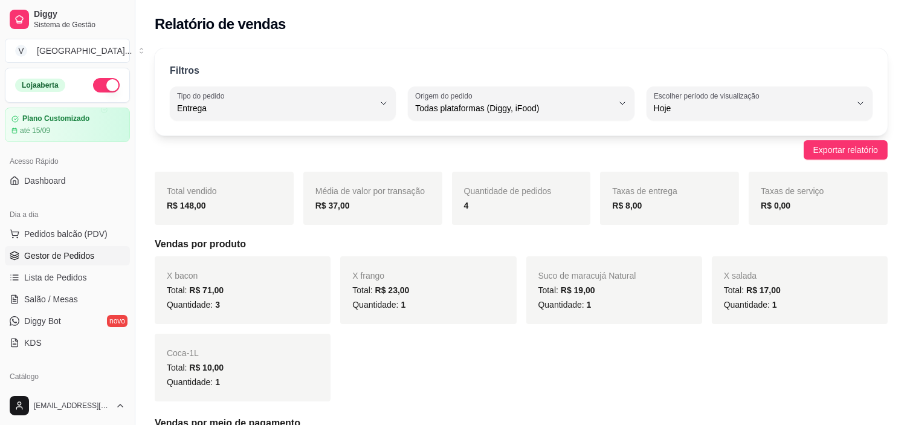
click at [36, 262] on link "Gestor de Pedidos" at bounding box center [67, 255] width 125 height 19
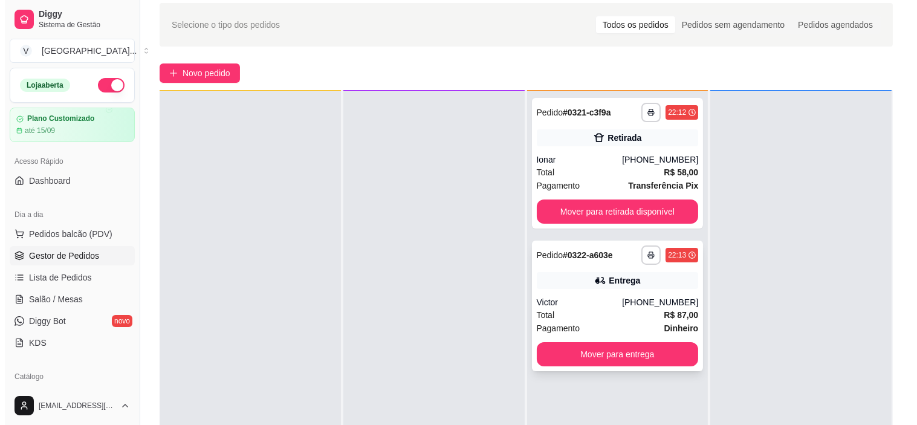
scroll to position [67, 0]
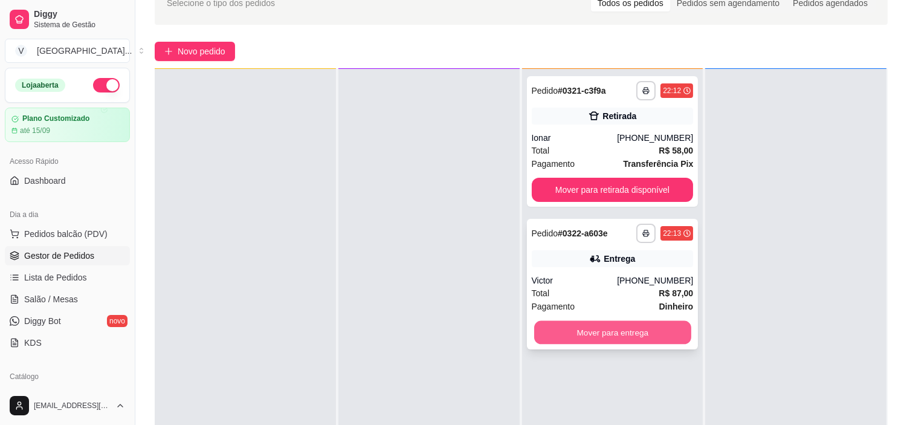
click at [670, 324] on button "Mover para entrega" at bounding box center [612, 333] width 157 height 24
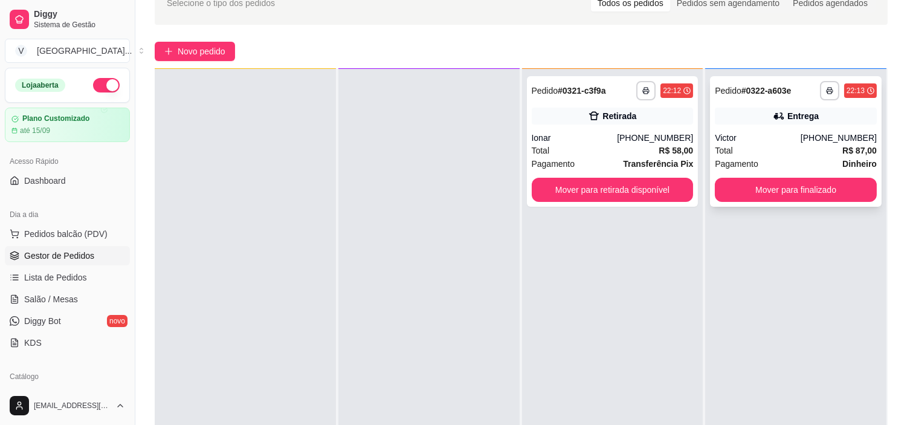
click at [787, 129] on div "**********" at bounding box center [796, 141] width 172 height 131
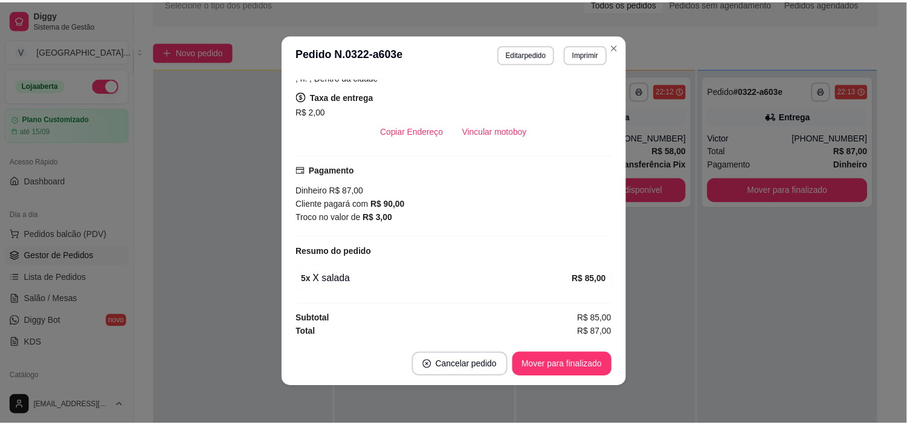
scroll to position [2, 0]
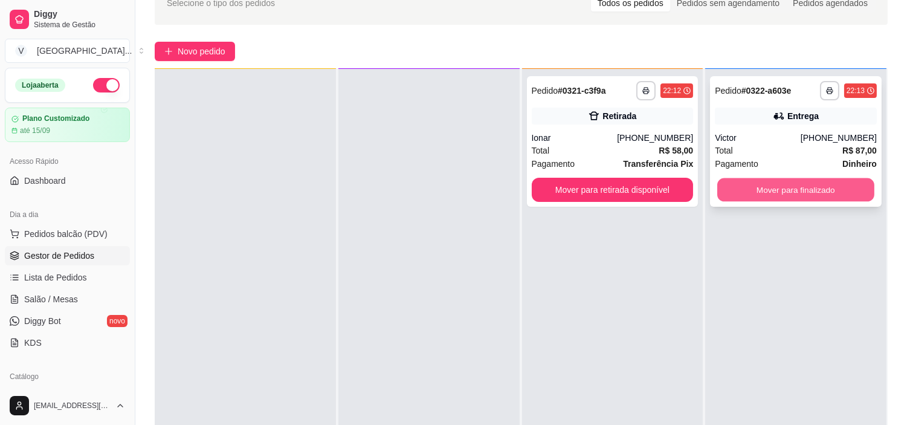
click at [835, 189] on button "Mover para finalizado" at bounding box center [796, 190] width 157 height 24
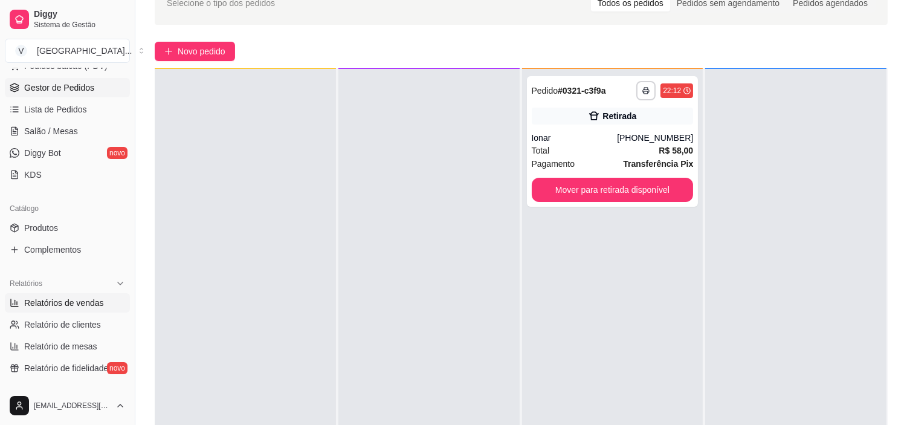
scroll to position [201, 0]
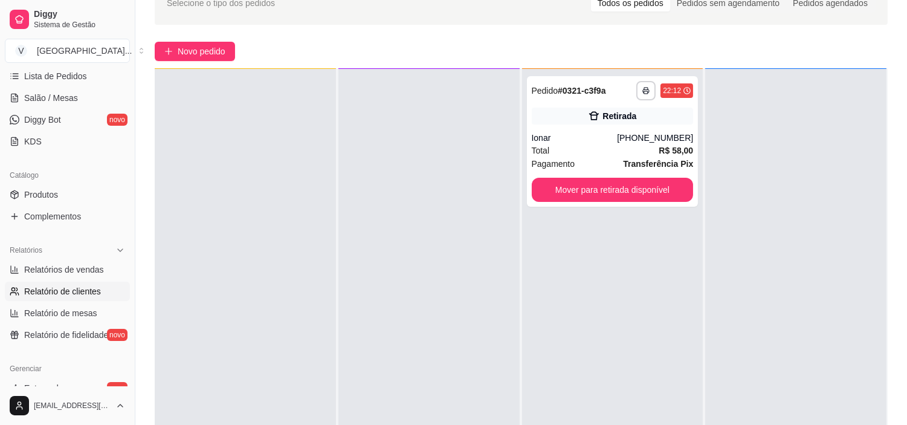
click at [80, 297] on link "Relatório de clientes" at bounding box center [67, 291] width 125 height 19
select select "30"
select select "HIGHEST_TOTAL_SPENT_WITH_ORDERS"
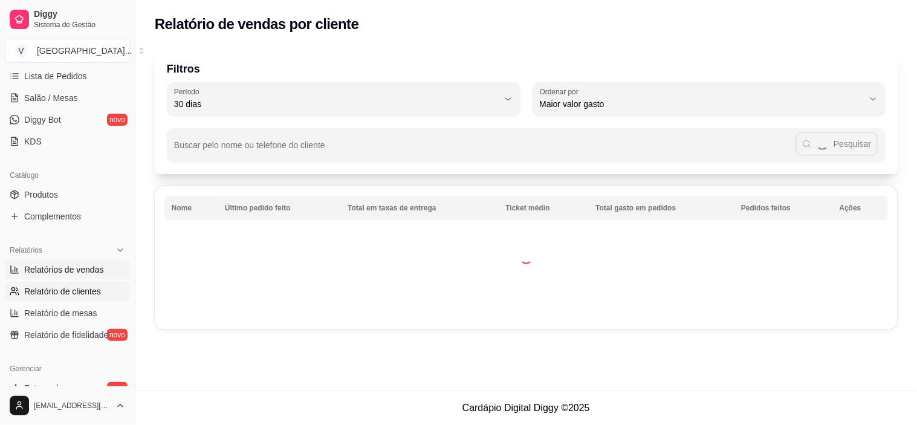
click at [94, 265] on span "Relatórios de vendas" at bounding box center [64, 270] width 80 height 12
select select "ALL"
select select "0"
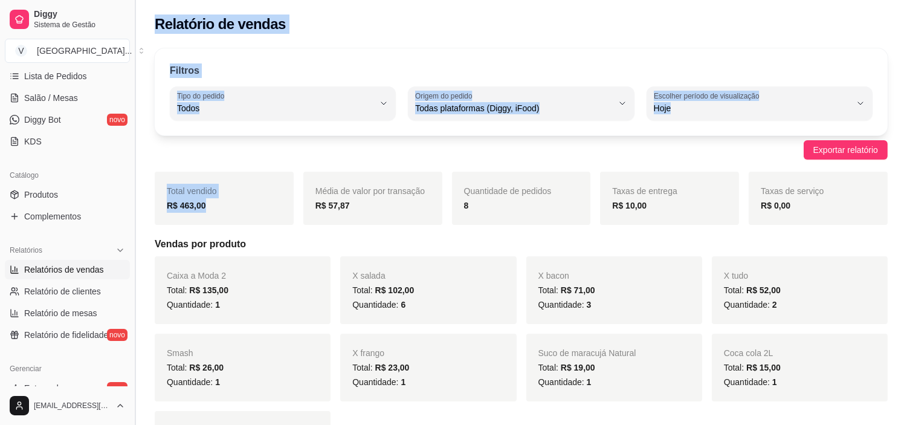
drag, startPoint x: 203, startPoint y: 203, endPoint x: 131, endPoint y: 203, distance: 71.9
click at [419, 61] on div "Filtros ALL Tipo do pedido Todos Entrega Retirada Mesa Consumo local Tipo do pe…" at bounding box center [521, 91] width 733 height 87
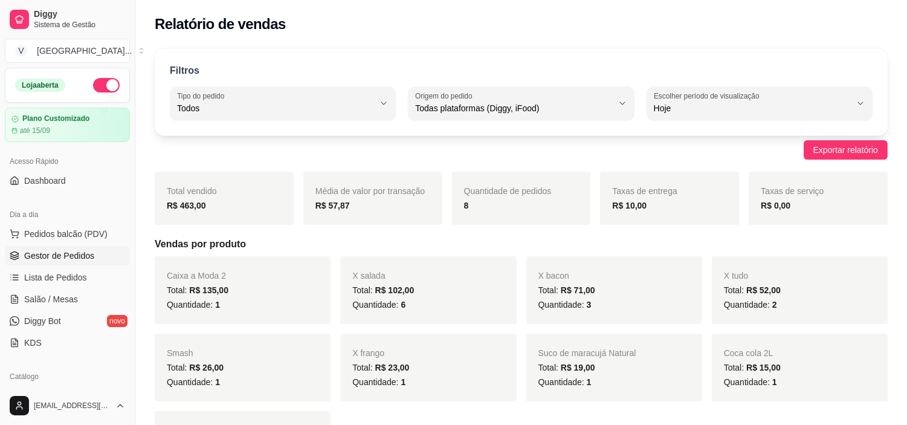
click at [81, 257] on span "Gestor de Pedidos" at bounding box center [59, 256] width 70 height 12
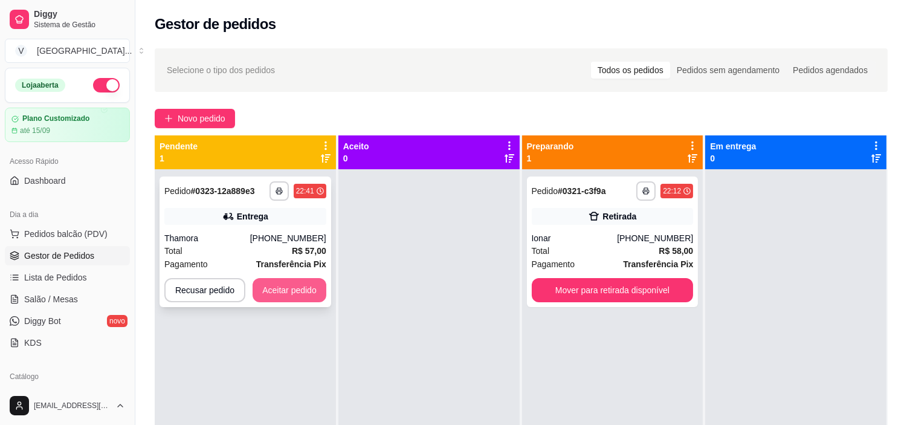
click at [293, 286] on button "Aceitar pedido" at bounding box center [290, 290] width 74 height 24
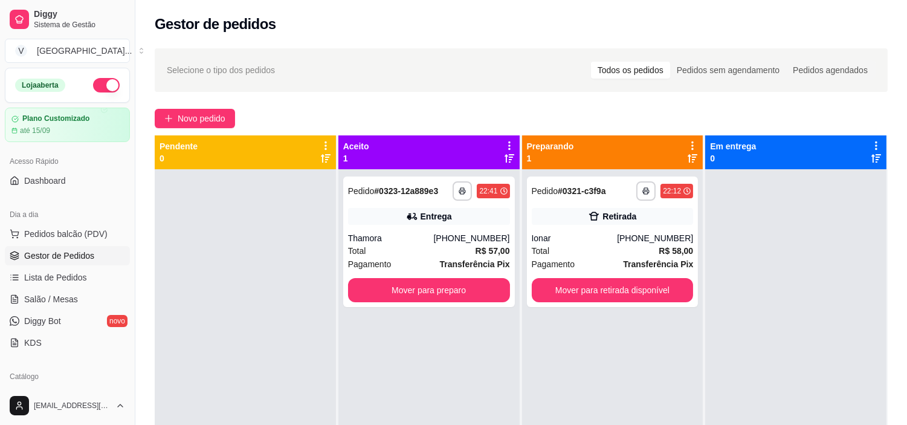
click at [440, 309] on div "**********" at bounding box center [429, 381] width 181 height 425
click at [447, 287] on button "Mover para preparo" at bounding box center [429, 291] width 157 height 24
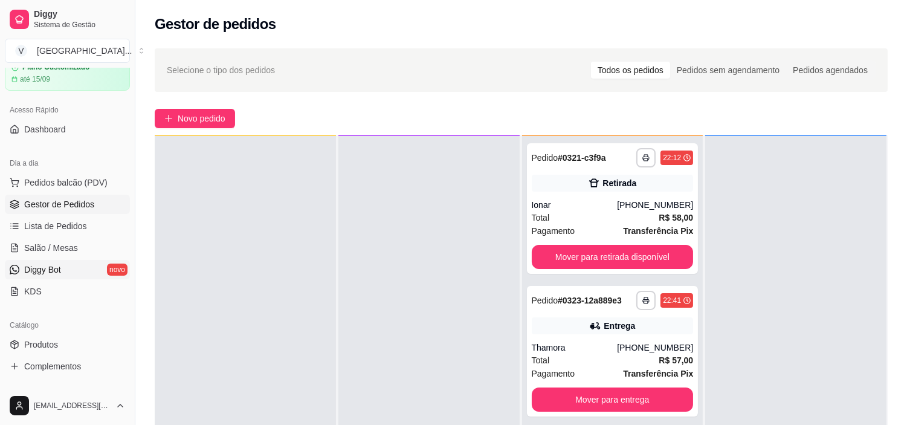
scroll to position [134, 0]
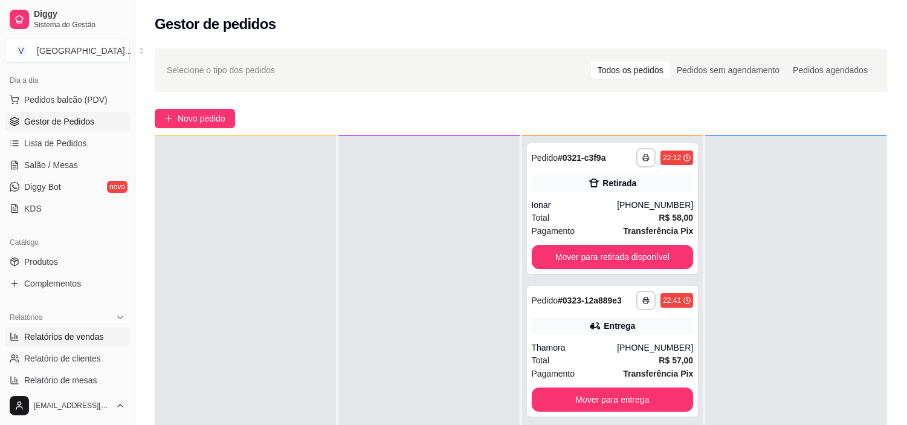
click at [94, 337] on span "Relatórios de vendas" at bounding box center [64, 337] width 80 height 12
select select "ALL"
select select "0"
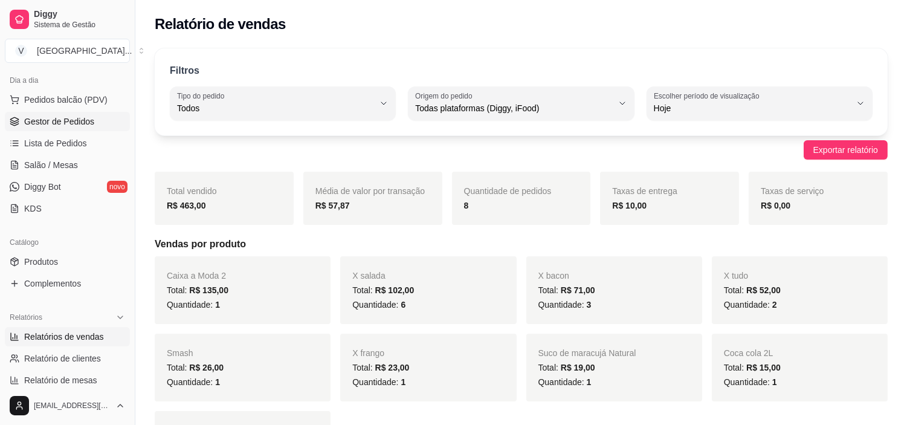
click at [65, 122] on span "Gestor de Pedidos" at bounding box center [59, 121] width 70 height 12
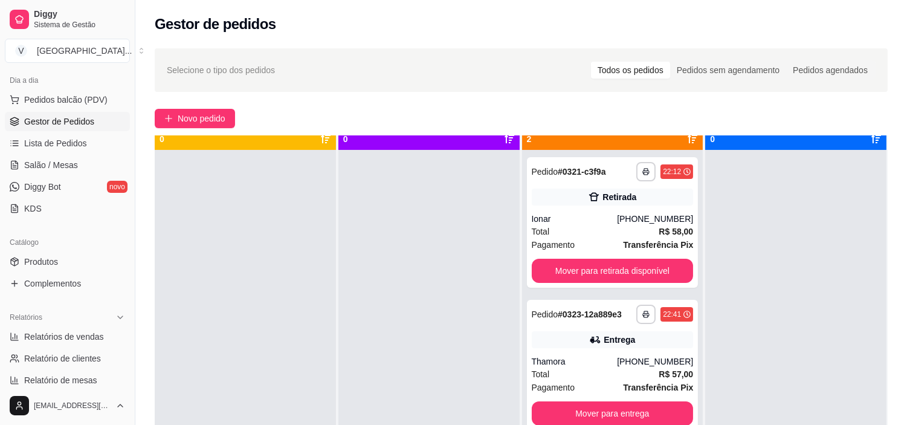
scroll to position [33, 0]
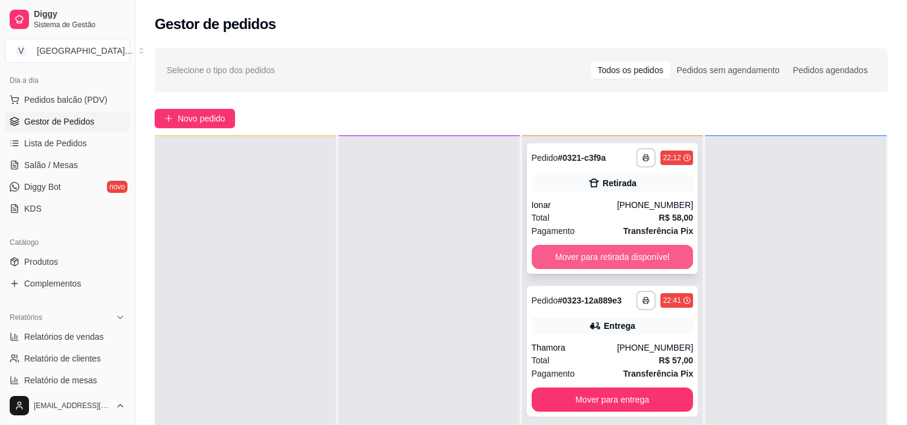
click at [614, 248] on button "Mover para retirada disponível" at bounding box center [613, 257] width 162 height 24
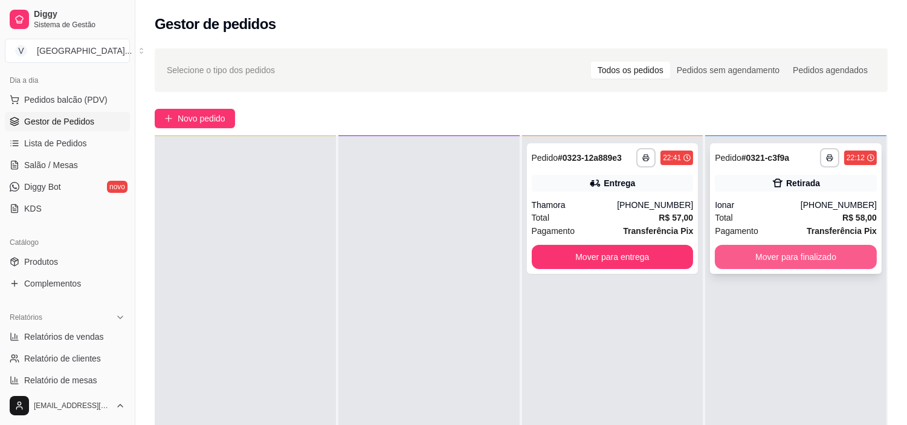
click at [808, 252] on button "Mover para finalizado" at bounding box center [796, 257] width 162 height 24
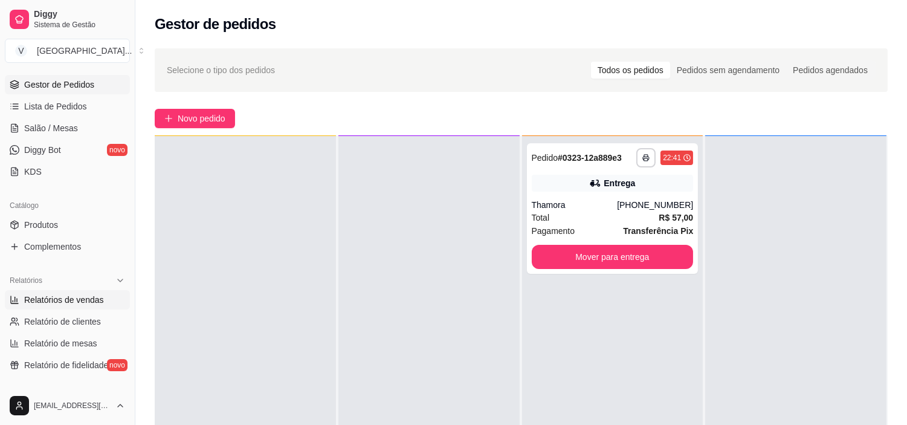
scroll to position [201, 0]
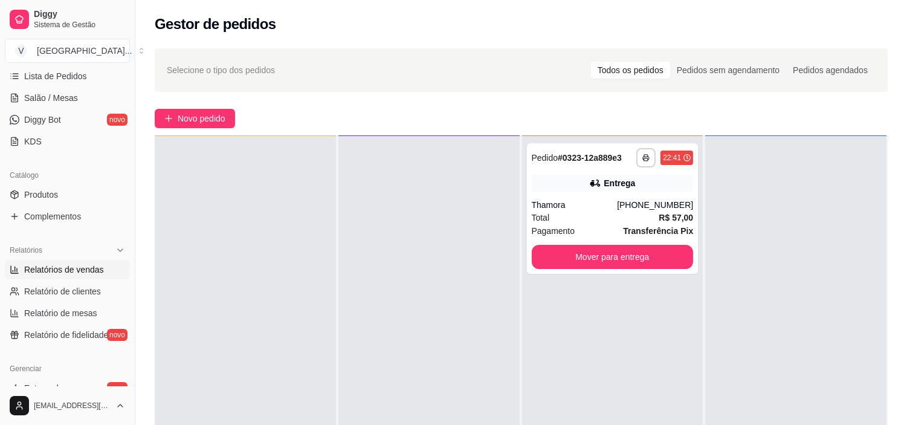
click at [87, 270] on span "Relatórios de vendas" at bounding box center [64, 270] width 80 height 12
select select "ALL"
select select "0"
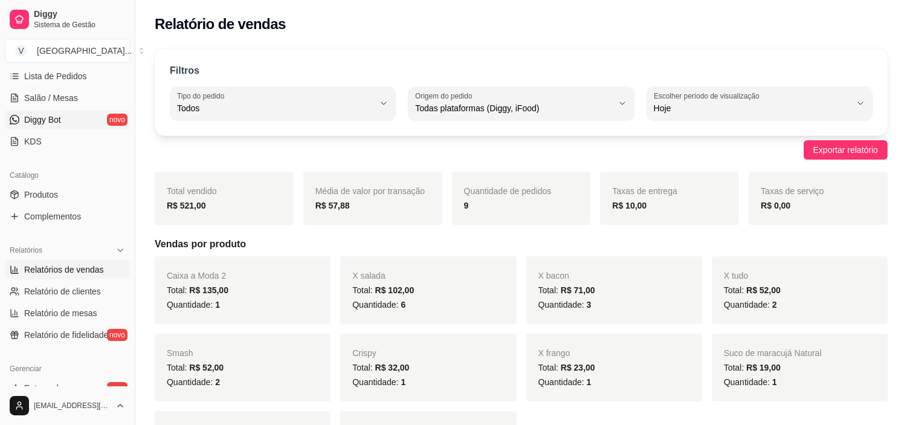
scroll to position [134, 0]
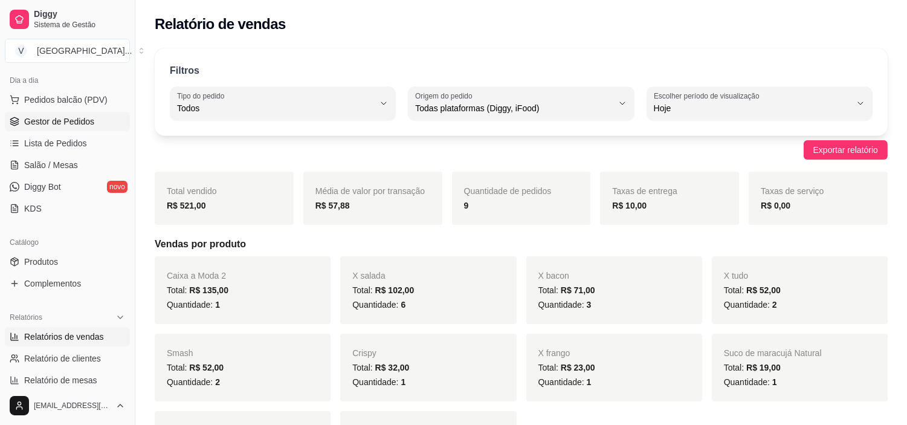
click at [71, 120] on span "Gestor de Pedidos" at bounding box center [59, 121] width 70 height 12
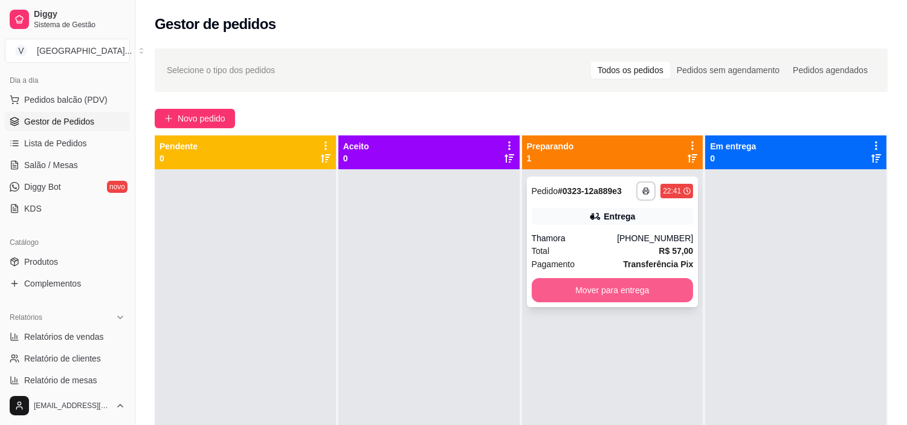
click at [624, 278] on div "**********" at bounding box center [613, 242] width 172 height 131
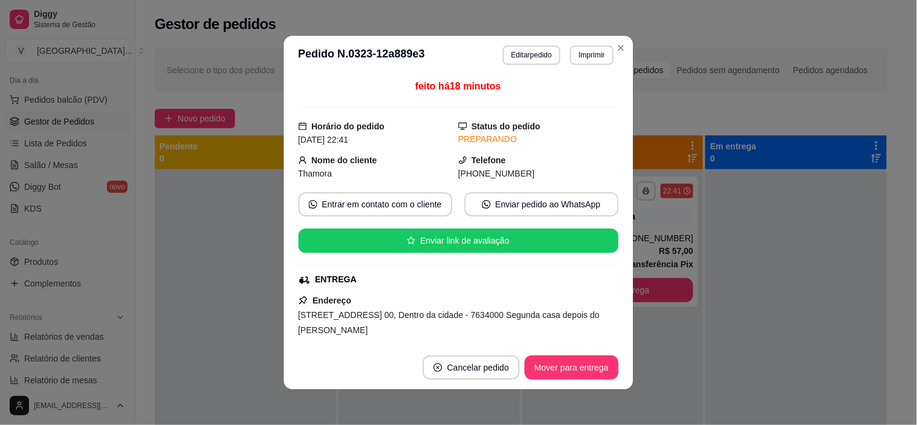
click at [625, 285] on div "feito há 18 minutos Horário do pedido [DATE] 22:41 Status do pedido PREPARANDO …" at bounding box center [458, 209] width 349 height 271
click at [597, 370] on button "Mover para entrega" at bounding box center [572, 367] width 91 height 24
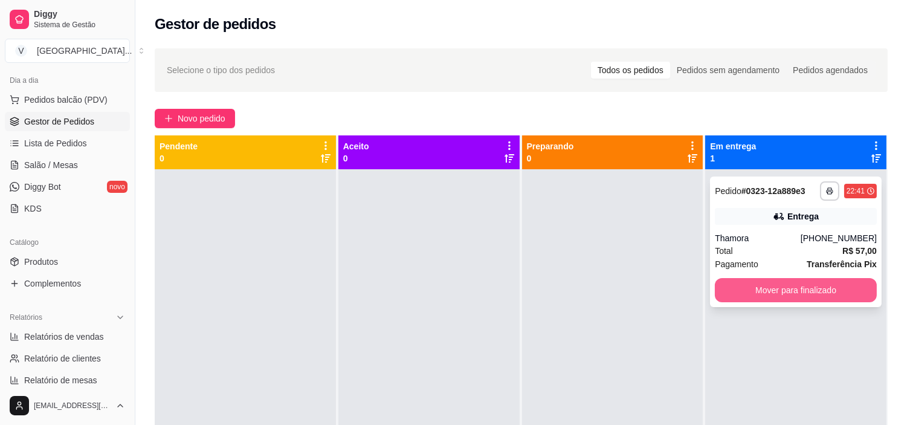
click at [811, 284] on button "Mover para finalizado" at bounding box center [796, 290] width 162 height 24
